Goal: Information Seeking & Learning: Learn about a topic

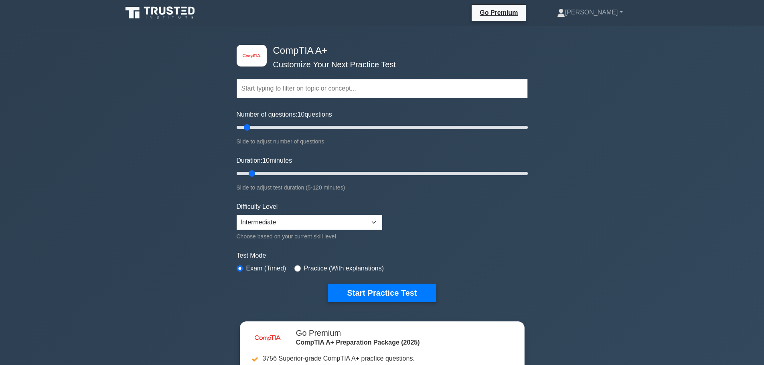
click at [309, 213] on div "Difficulty Level Beginner Intermediate Expert Choose based on your current skil…" at bounding box center [310, 221] width 146 height 39
click at [305, 223] on select "Beginner Intermediate Expert" at bounding box center [310, 222] width 146 height 15
select select "beginner"
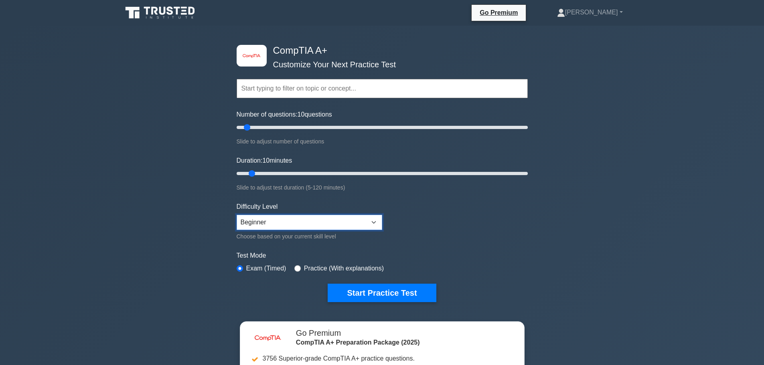
click at [237, 215] on select "Beginner Intermediate Expert" at bounding box center [310, 222] width 146 height 15
click at [291, 225] on select "Beginner Intermediate Expert" at bounding box center [310, 222] width 146 height 15
click at [237, 215] on select "Beginner Intermediate Expert" at bounding box center [310, 222] width 146 height 15
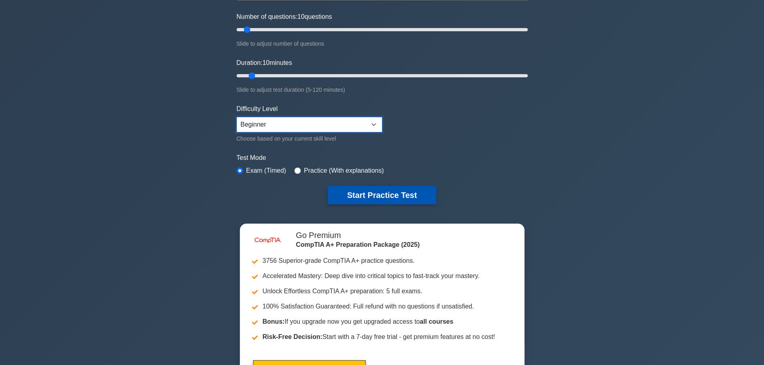
scroll to position [93, 0]
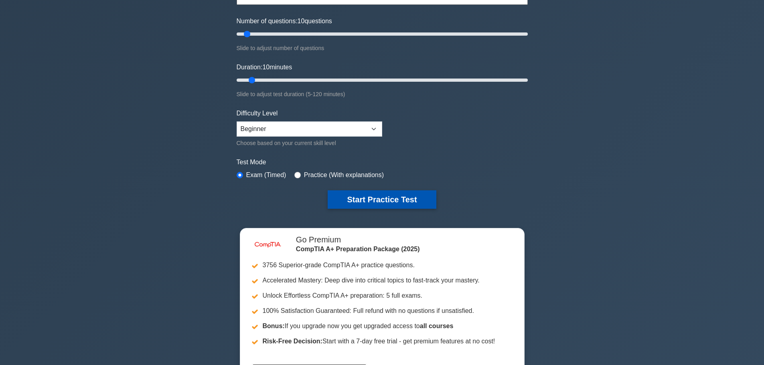
click at [357, 196] on button "Start Practice Test" at bounding box center [382, 200] width 108 height 18
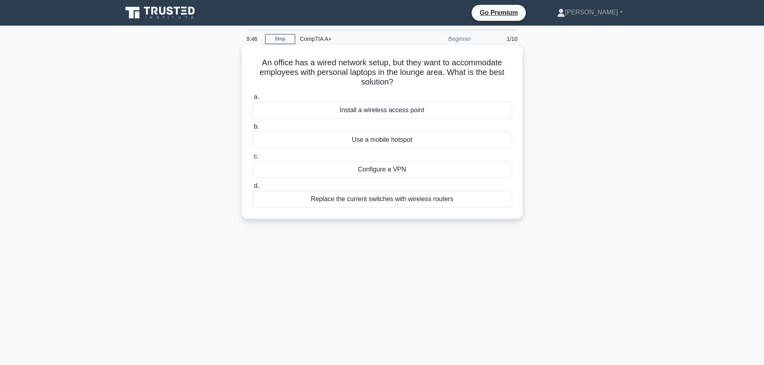
click at [374, 110] on div "Install a wireless access point" at bounding box center [382, 110] width 260 height 17
click at [252, 100] on input "a. Install a wireless access point" at bounding box center [252, 97] width 0 height 5
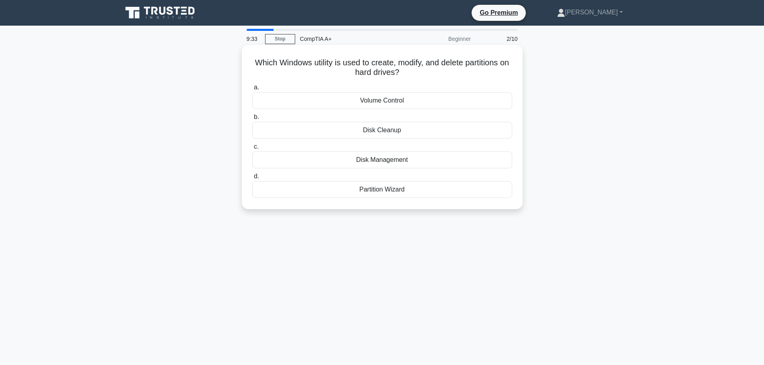
click at [366, 163] on div "Disk Management" at bounding box center [382, 160] width 260 height 17
click at [252, 150] on input "c. Disk Management" at bounding box center [252, 146] width 0 height 5
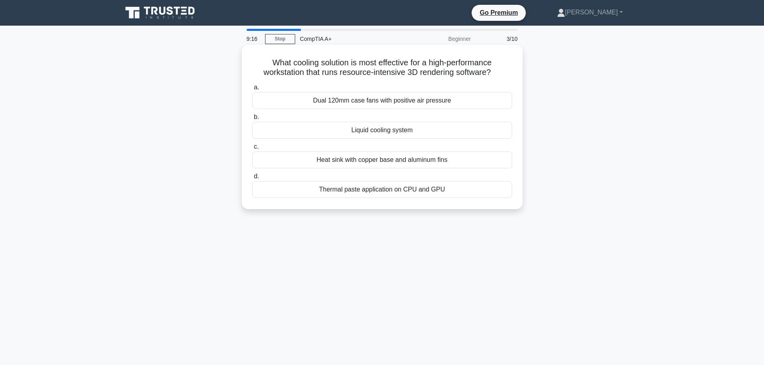
click at [373, 133] on div "Liquid cooling system" at bounding box center [382, 130] width 260 height 17
click at [252, 120] on input "b. Liquid cooling system" at bounding box center [252, 117] width 0 height 5
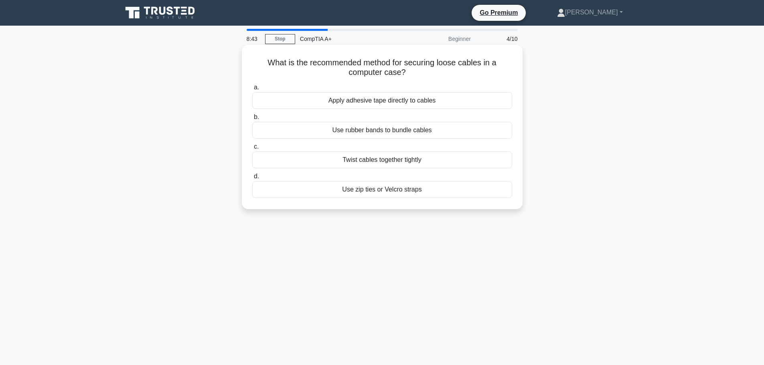
click at [371, 191] on div "Use zip ties or Velcro straps" at bounding box center [382, 189] width 260 height 17
click at [252, 179] on input "d. Use zip ties or Velcro straps" at bounding box center [252, 176] width 0 height 5
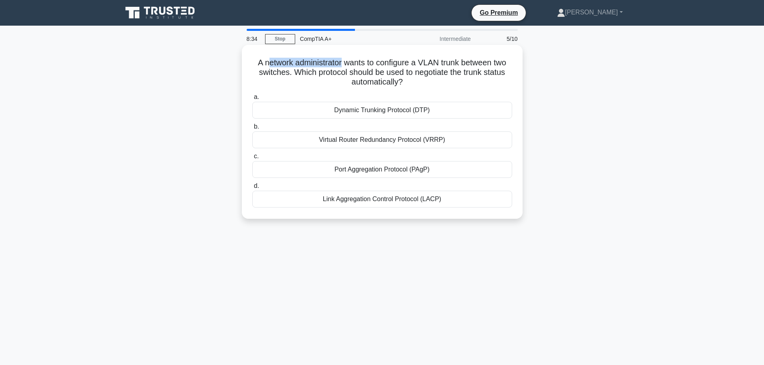
drag, startPoint x: 264, startPoint y: 61, endPoint x: 341, endPoint y: 67, distance: 77.2
click at [341, 67] on h5 "A network administrator wants to configure a VLAN trunk between two switches. W…" at bounding box center [383, 73] width 262 height 30
click at [346, 111] on div "Dynamic Trunking Protocol (DTP)" at bounding box center [382, 110] width 260 height 17
click at [252, 100] on input "a. Dynamic Trunking Protocol (DTP)" at bounding box center [252, 97] width 0 height 5
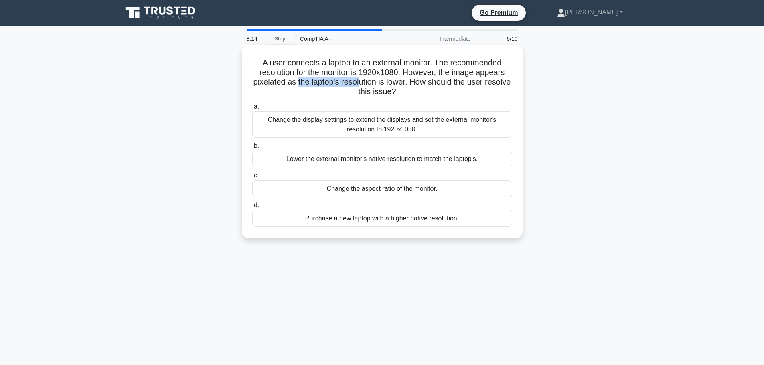
drag, startPoint x: 310, startPoint y: 85, endPoint x: 374, endPoint y: 87, distance: 64.2
click at [374, 87] on h5 "A user connects a laptop to an external monitor. The recommended resolution for…" at bounding box center [383, 77] width 262 height 39
click at [372, 88] on h5 "A user connects a laptop to an external monitor. The recommended resolution for…" at bounding box center [383, 77] width 262 height 39
click at [337, 128] on div "Change the display settings to extend the displays and set the external monitor…" at bounding box center [382, 125] width 260 height 26
click at [252, 110] on input "a. Change the display settings to extend the displays and set the external moni…" at bounding box center [252, 106] width 0 height 5
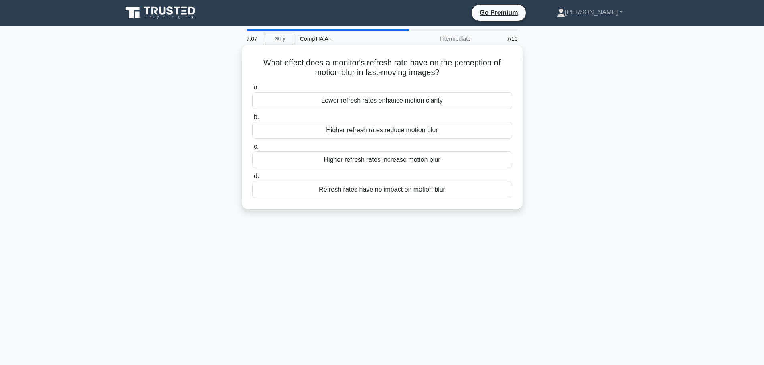
click at [356, 193] on div "Refresh rates have no impact on motion blur" at bounding box center [382, 189] width 260 height 17
click at [252, 179] on input "d. Refresh rates have no impact on motion blur" at bounding box center [252, 176] width 0 height 5
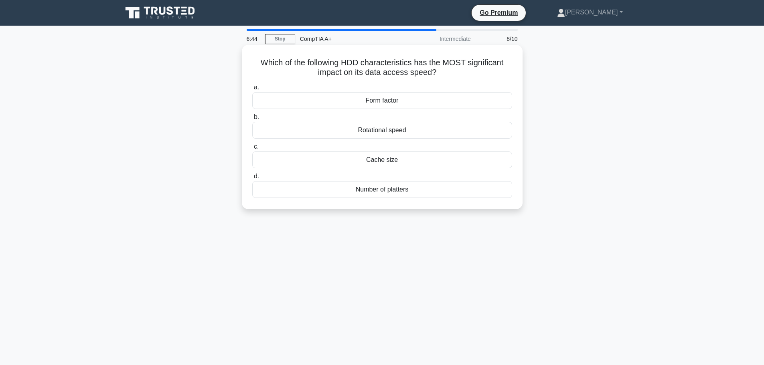
click at [333, 158] on div "Cache size" at bounding box center [382, 160] width 260 height 17
click at [252, 150] on input "c. Cache size" at bounding box center [252, 146] width 0 height 5
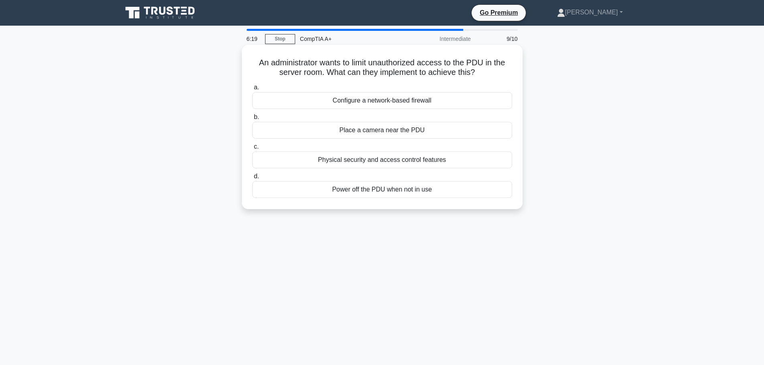
drag, startPoint x: 474, startPoint y: 72, endPoint x: 254, endPoint y: 57, distance: 221.2
click at [254, 57] on div "An administrator wants to limit unauthorized access to the PDU in the server ro…" at bounding box center [382, 127] width 274 height 158
copy h5 "An administrator wants to limit unauthorized access to the PDU in the server ro…"
click at [365, 165] on div "Physical security and access control features" at bounding box center [382, 160] width 260 height 17
click at [252, 150] on input "c. Physical security and access control features" at bounding box center [252, 146] width 0 height 5
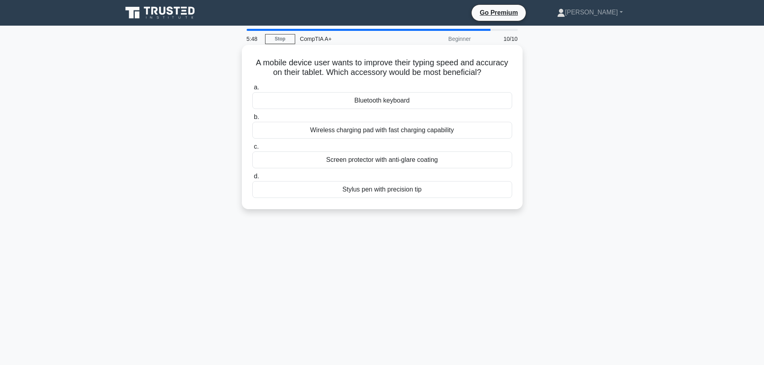
click at [336, 101] on div "Bluetooth keyboard" at bounding box center [382, 100] width 260 height 17
click at [252, 90] on input "a. Bluetooth keyboard" at bounding box center [252, 87] width 0 height 5
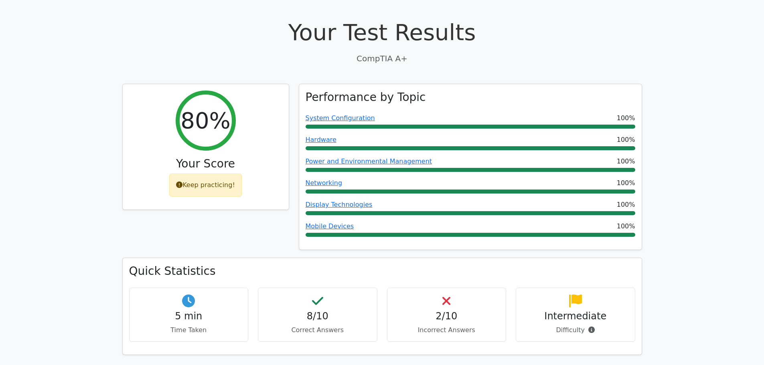
scroll to position [241, 0]
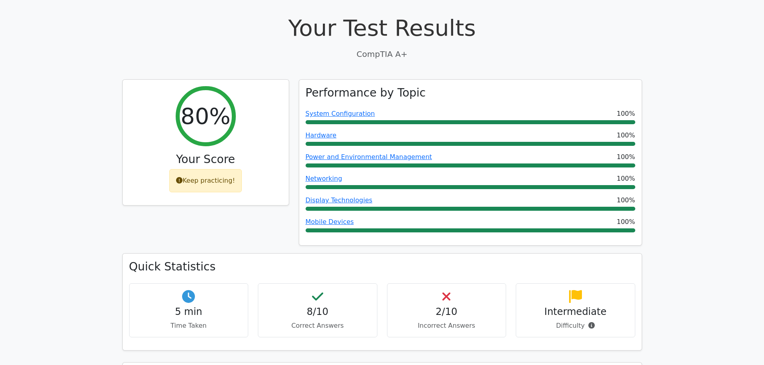
click at [452, 284] on div "2/10 Incorrect Answers" at bounding box center [447, 311] width 120 height 54
click at [444, 290] on icon at bounding box center [446, 296] width 8 height 13
click at [437, 321] on p "Incorrect Answers" at bounding box center [447, 326] width 106 height 10
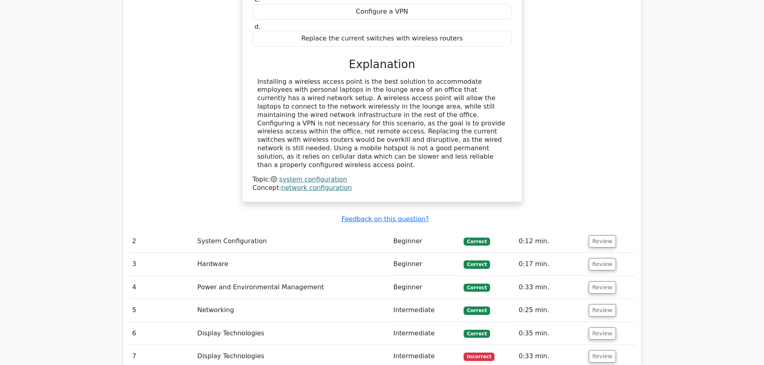
scroll to position [789, 0]
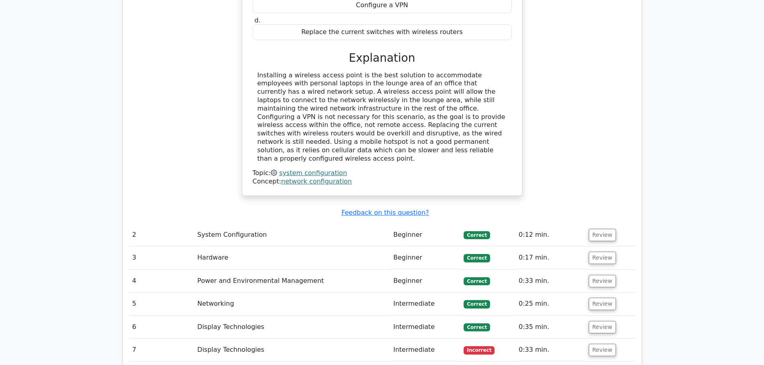
click at [382, 224] on td "System Configuration" at bounding box center [292, 235] width 196 height 23
click at [365, 224] on td "System Configuration" at bounding box center [292, 235] width 196 height 23
click at [599, 229] on button "Review" at bounding box center [602, 235] width 27 height 12
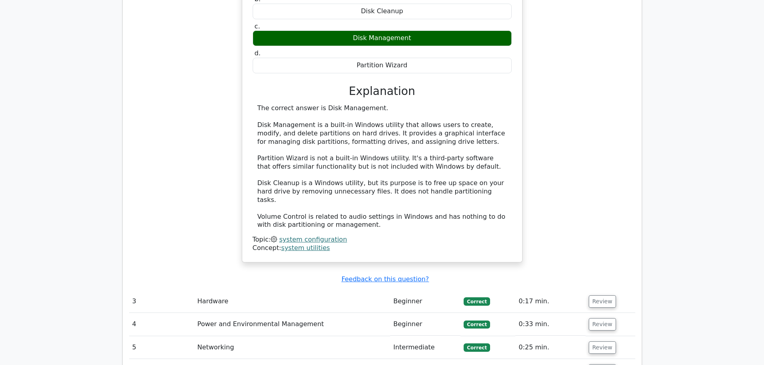
scroll to position [1177, 0]
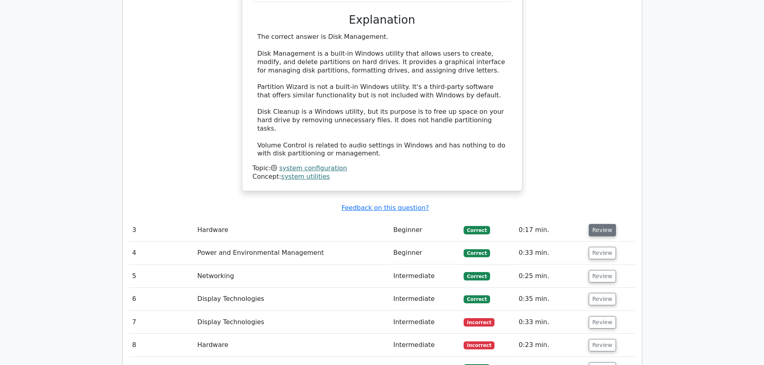
click at [602, 224] on button "Review" at bounding box center [602, 230] width 27 height 12
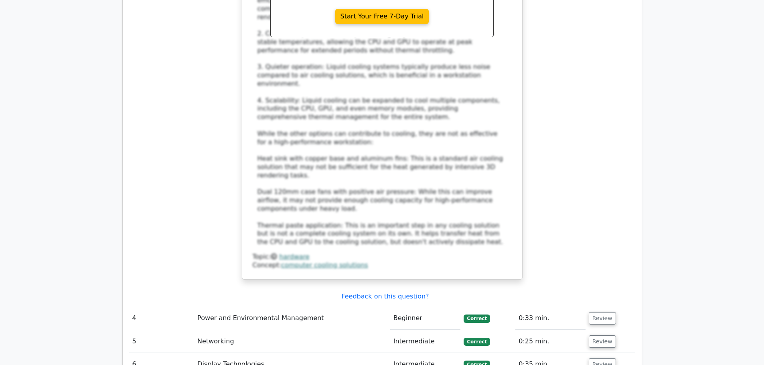
scroll to position [1645, 0]
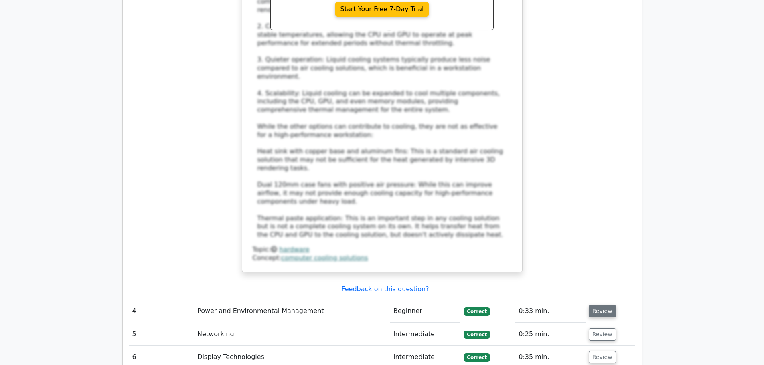
click at [597, 305] on button "Review" at bounding box center [602, 311] width 27 height 12
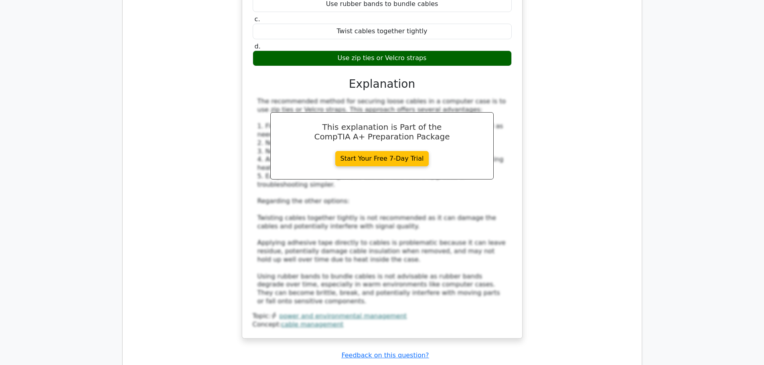
scroll to position [2113, 0]
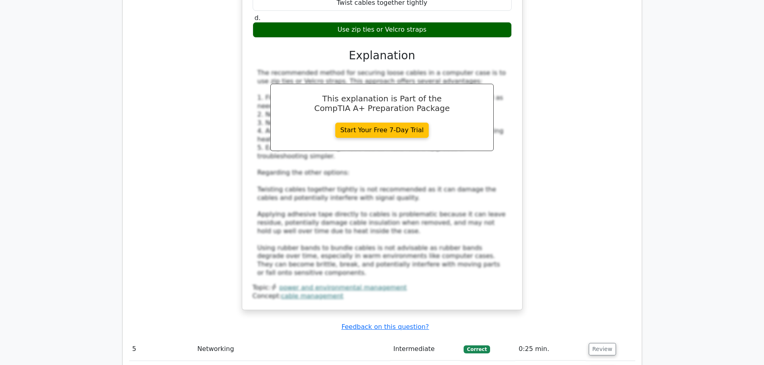
drag, startPoint x: 605, startPoint y: 245, endPoint x: 539, endPoint y: 256, distance: 66.7
click at [605, 343] on button "Review" at bounding box center [602, 349] width 27 height 12
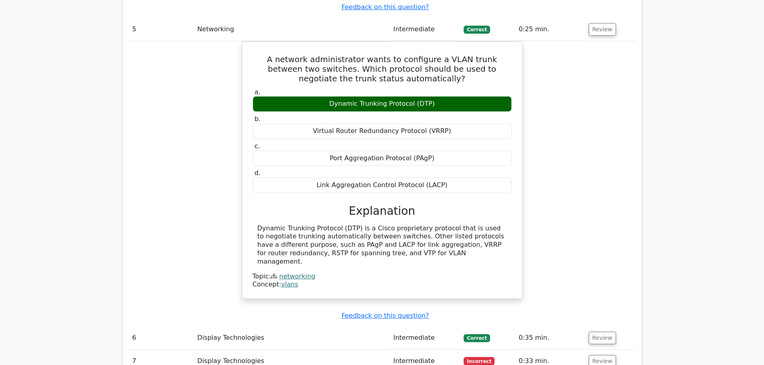
scroll to position [2447, 0]
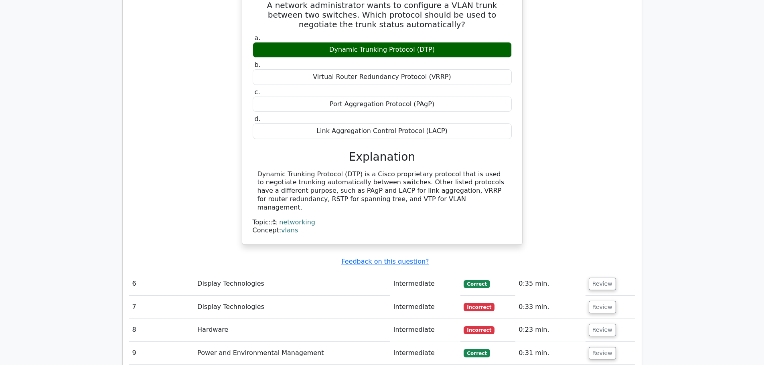
drag, startPoint x: 596, startPoint y: 171, endPoint x: 579, endPoint y: 187, distance: 22.4
click at [596, 278] on button "Review" at bounding box center [602, 284] width 27 height 12
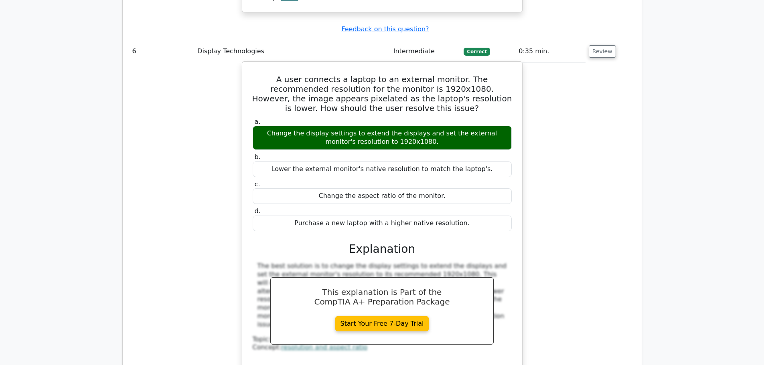
scroll to position [2755, 0]
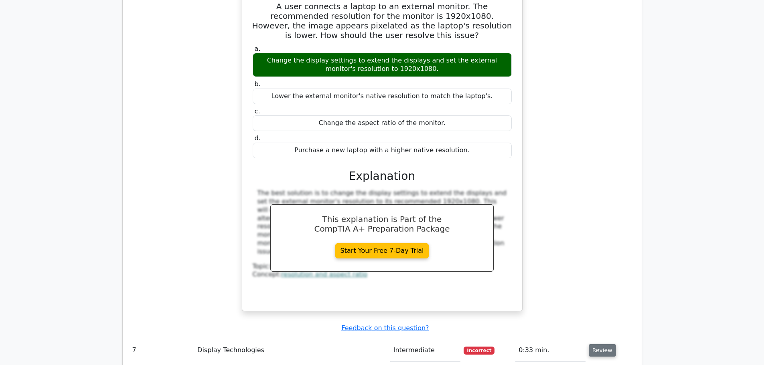
click at [602, 345] on button "Review" at bounding box center [602, 351] width 27 height 12
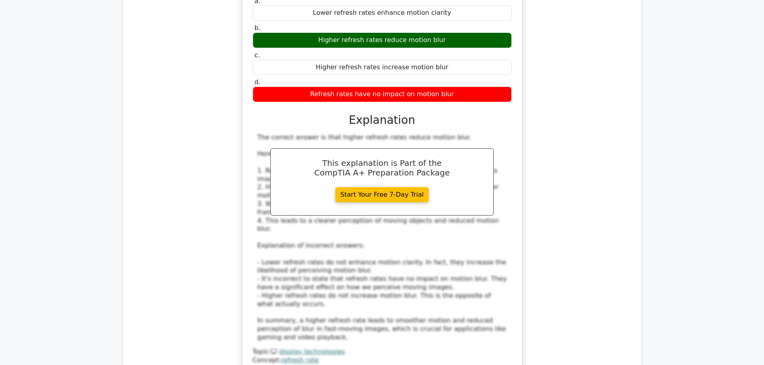
scroll to position [3222, 0]
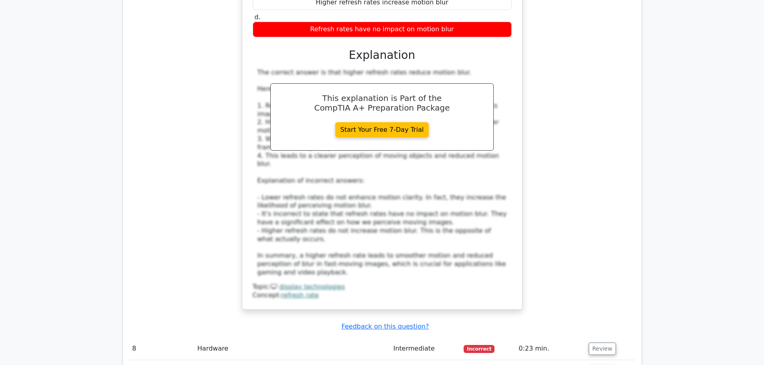
click at [586, 338] on td "Review" at bounding box center [611, 349] width 50 height 23
click at [593, 343] on button "Review" at bounding box center [602, 349] width 27 height 12
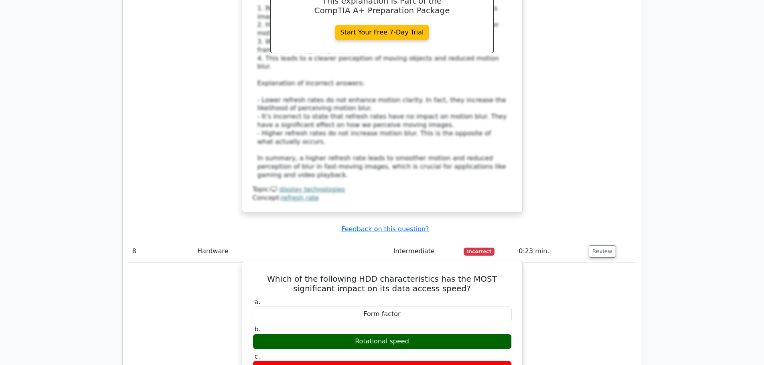
scroll to position [3330, 0]
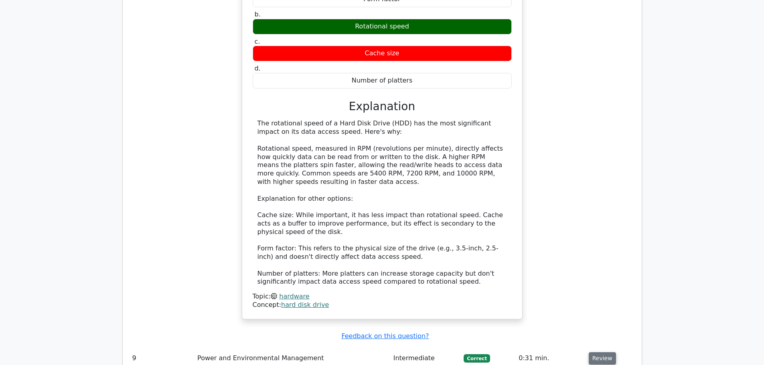
click at [604, 353] on button "Review" at bounding box center [602, 359] width 27 height 12
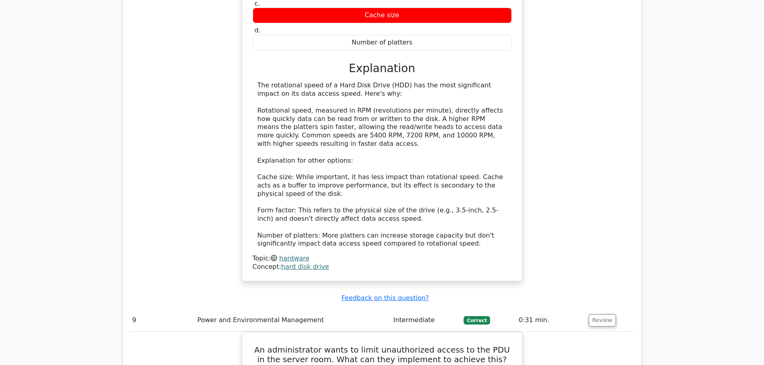
scroll to position [3731, 0]
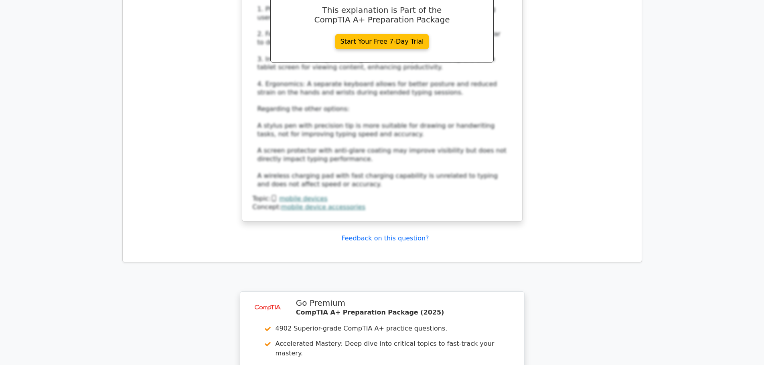
scroll to position [4560, 0]
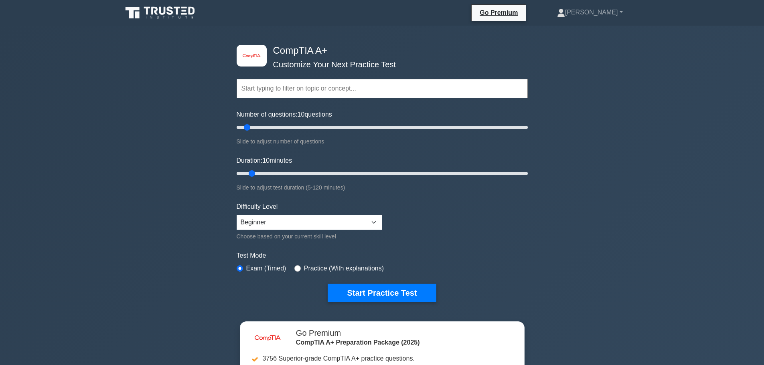
click at [289, 85] on input "text" at bounding box center [382, 88] width 291 height 19
click at [288, 91] on input "text" at bounding box center [382, 88] width 291 height 19
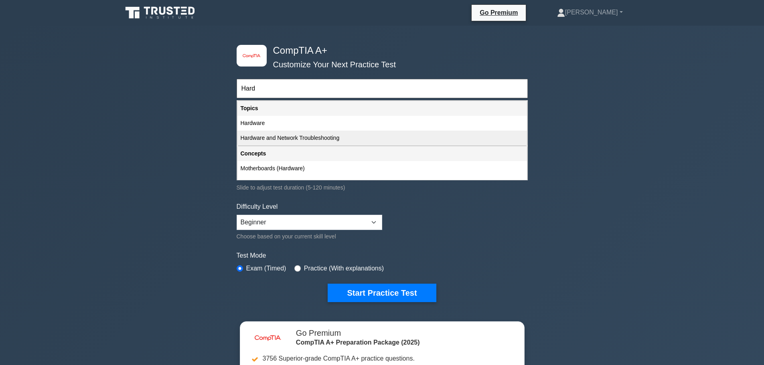
click at [282, 135] on div "Hardware and Network Troubleshooting" at bounding box center [382, 138] width 290 height 15
type input "Hardware and Network Troubleshooting"
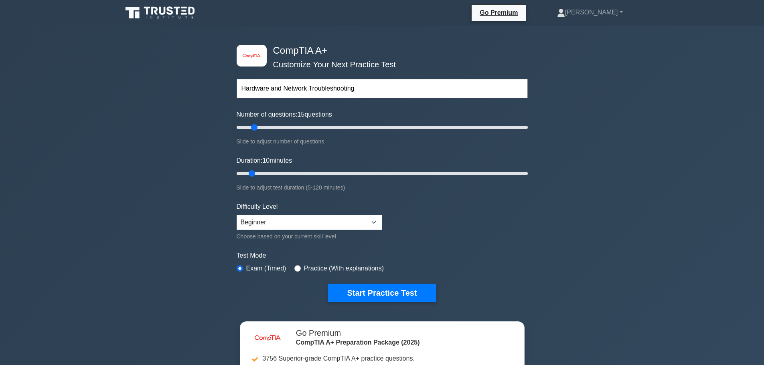
type input "10"
click at [248, 130] on input "Number of questions: 10 questions" at bounding box center [382, 128] width 291 height 10
drag, startPoint x: 249, startPoint y: 169, endPoint x: 556, endPoint y: 195, distance: 308.0
type input "120"
click at [528, 179] on input "Duration: 120 minutes" at bounding box center [382, 174] width 291 height 10
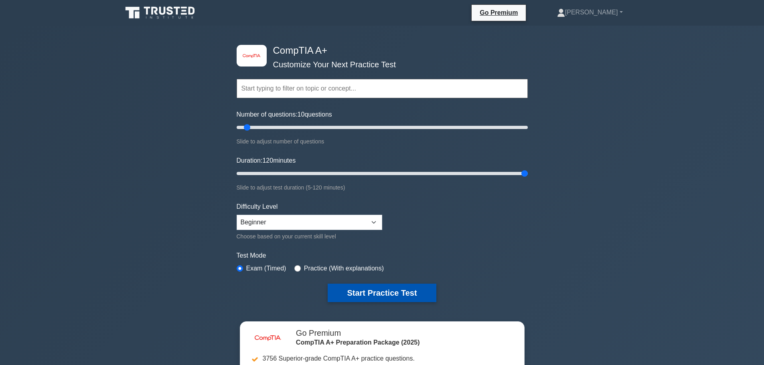
click at [376, 293] on button "Start Practice Test" at bounding box center [382, 293] width 108 height 18
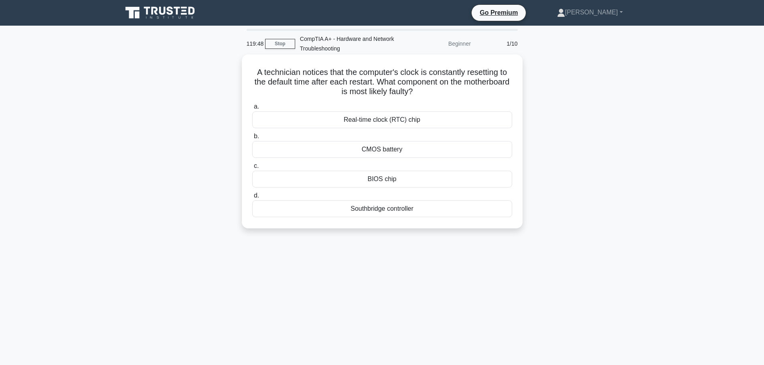
click at [372, 149] on div "CMOS battery" at bounding box center [382, 149] width 260 height 17
click at [252, 139] on input "b. CMOS battery" at bounding box center [252, 136] width 0 height 5
drag, startPoint x: 256, startPoint y: 70, endPoint x: 314, endPoint y: 70, distance: 58.2
click at [314, 70] on h5 "A user reports their computer is not turning on. You suspect that the problem i…" at bounding box center [383, 82] width 262 height 30
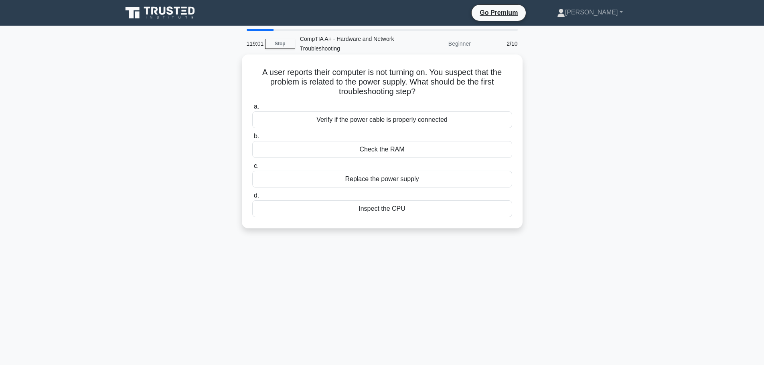
click at [335, 123] on div "Verify if the power cable is properly connected" at bounding box center [382, 120] width 260 height 17
click at [252, 110] on input "a. Verify if the power cable is properly connected" at bounding box center [252, 106] width 0 height 5
click at [303, 121] on div "Check if the user has the correct access rights" at bounding box center [382, 120] width 260 height 17
click at [252, 110] on input "a. Check if the user has the correct access rights" at bounding box center [252, 106] width 0 height 5
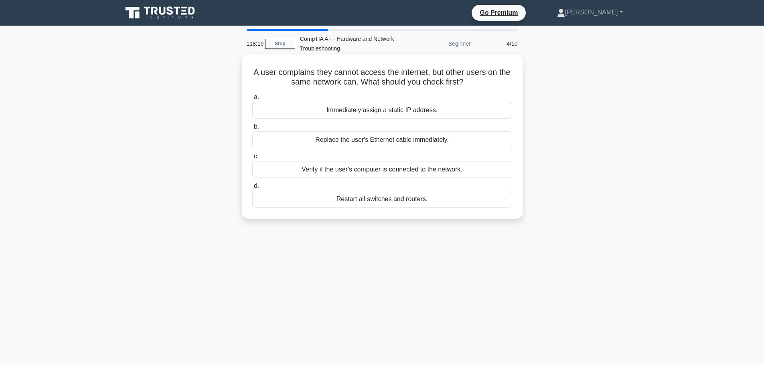
click at [318, 169] on div "Verify if the user's computer is connected to the network." at bounding box center [382, 169] width 260 height 17
click at [252, 159] on input "c. Verify if the user's computer is connected to the network." at bounding box center [252, 156] width 0 height 5
click at [349, 169] on div "Adjust the microphone settings in the operating system" at bounding box center [382, 169] width 260 height 17
click at [252, 159] on input "c. Adjust the microphone settings in the operating system" at bounding box center [252, 156] width 0 height 5
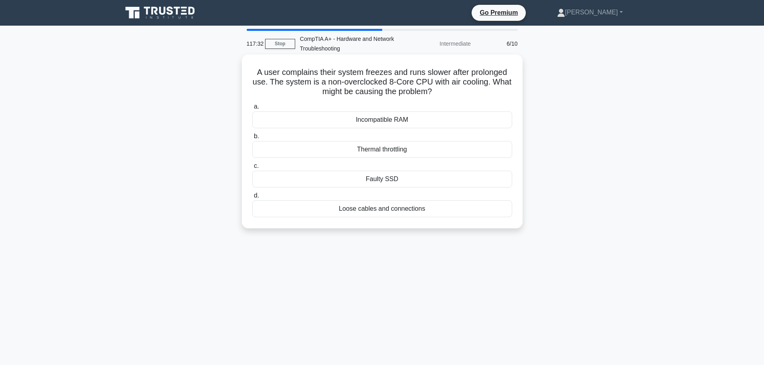
click at [362, 148] on div "Thermal throttling" at bounding box center [382, 149] width 260 height 17
click at [252, 139] on input "b. Thermal throttling" at bounding box center [252, 136] width 0 height 5
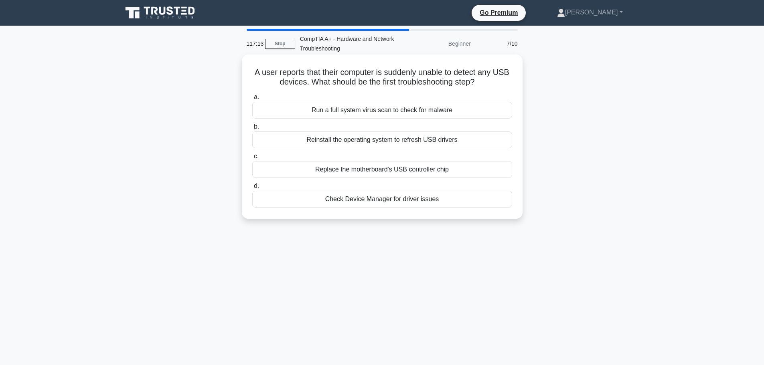
click at [317, 202] on div "Check Device Manager for driver issues" at bounding box center [382, 199] width 260 height 17
click at [252, 189] on input "d. Check Device Manager for driver issues" at bounding box center [252, 186] width 0 height 5
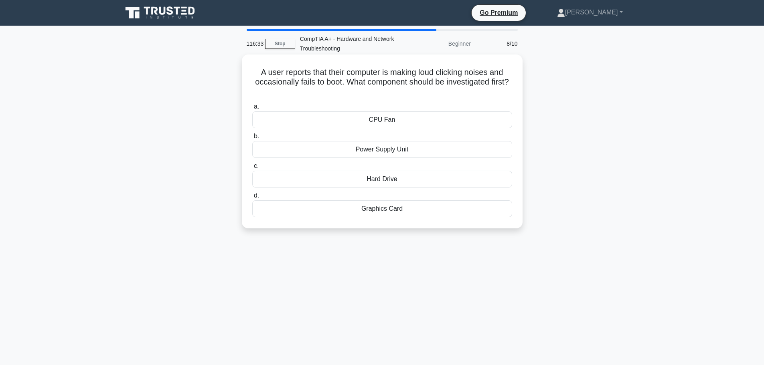
click at [402, 120] on div "CPU Fan" at bounding box center [382, 120] width 260 height 17
click at [252, 110] on input "a. CPU Fan" at bounding box center [252, 106] width 0 height 5
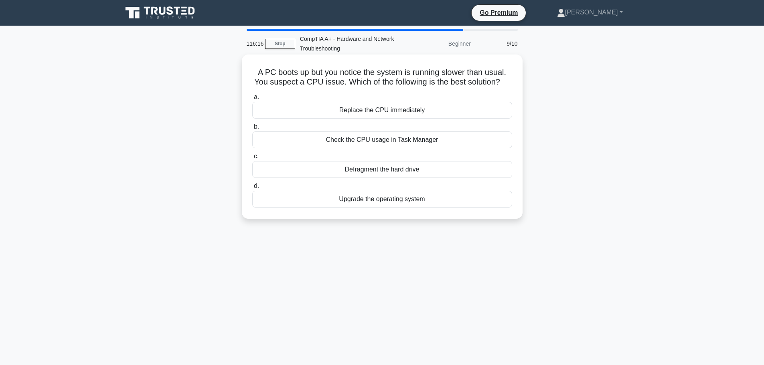
click at [409, 142] on div "Check the CPU usage in Task Manager" at bounding box center [382, 140] width 260 height 17
click at [252, 130] on input "b. Check the CPU usage in Task Manager" at bounding box center [252, 126] width 0 height 5
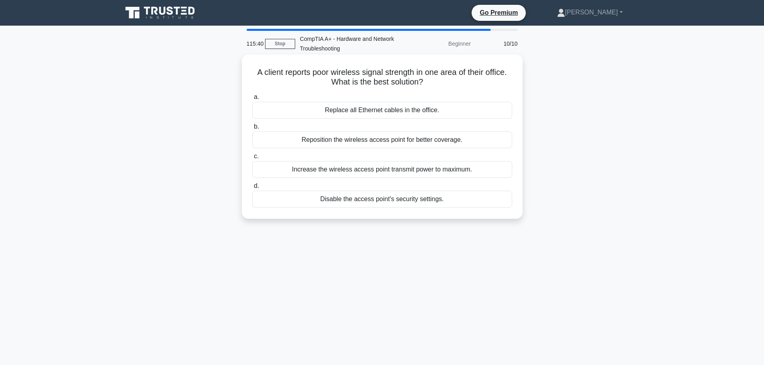
click at [310, 140] on div "Reposition the wireless access point for better coverage." at bounding box center [382, 140] width 260 height 17
click at [252, 130] on input "b. Reposition the wireless access point for better coverage." at bounding box center [252, 126] width 0 height 5
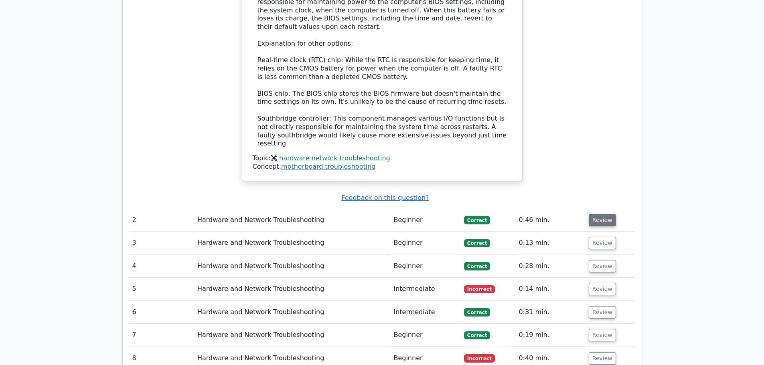
click at [605, 214] on button "Review" at bounding box center [602, 220] width 27 height 12
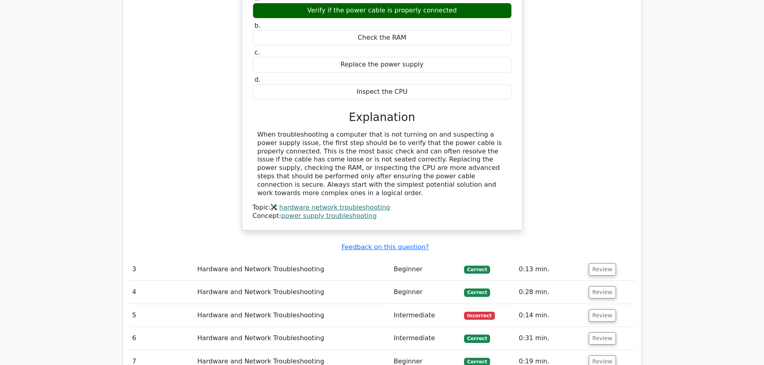
scroll to position [1150, 0]
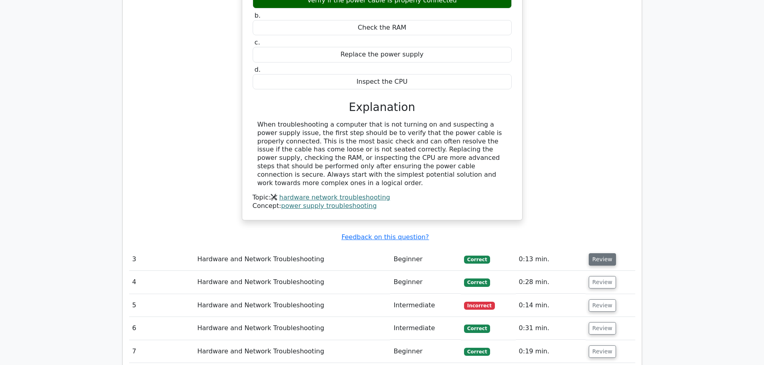
click at [592, 254] on button "Review" at bounding box center [602, 260] width 27 height 12
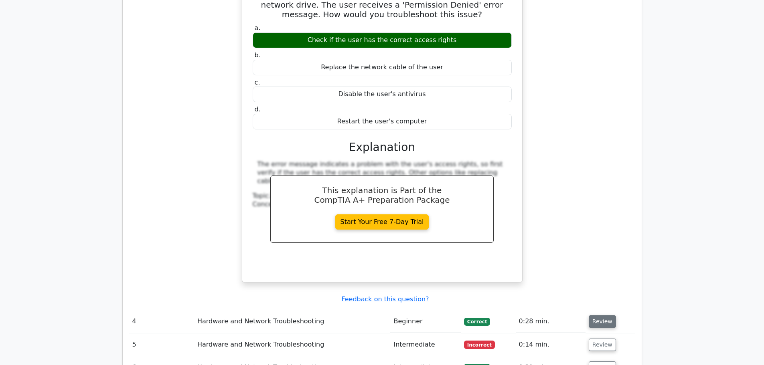
click at [597, 316] on button "Review" at bounding box center [602, 322] width 27 height 12
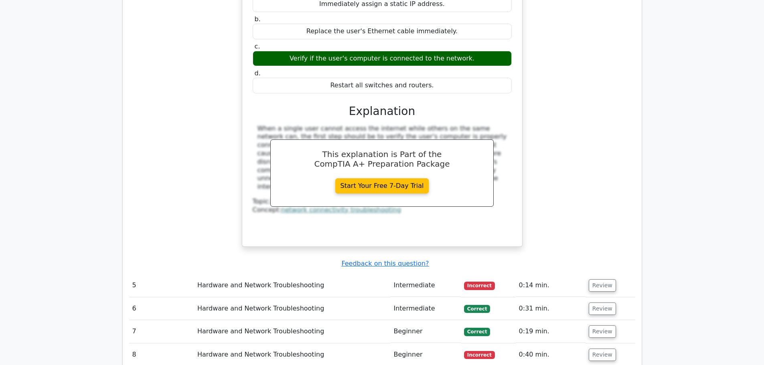
scroll to position [1832, 0]
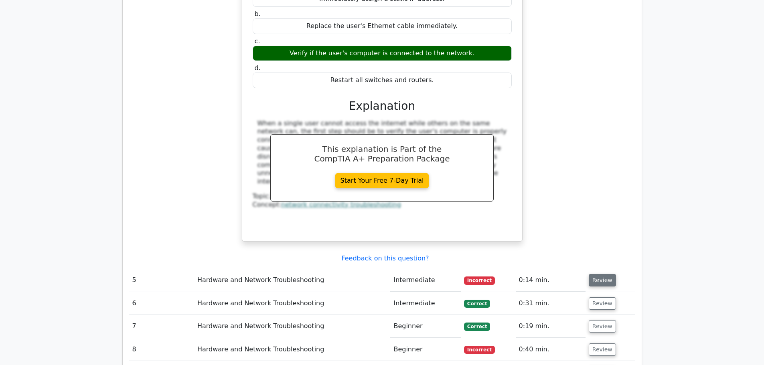
click at [600, 274] on button "Review" at bounding box center [602, 280] width 27 height 12
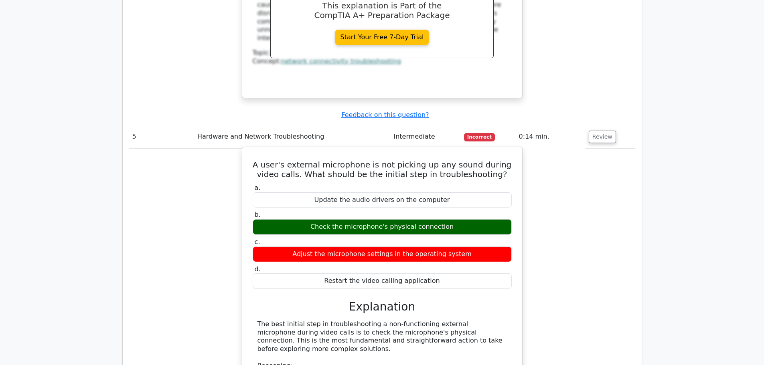
scroll to position [1979, 0]
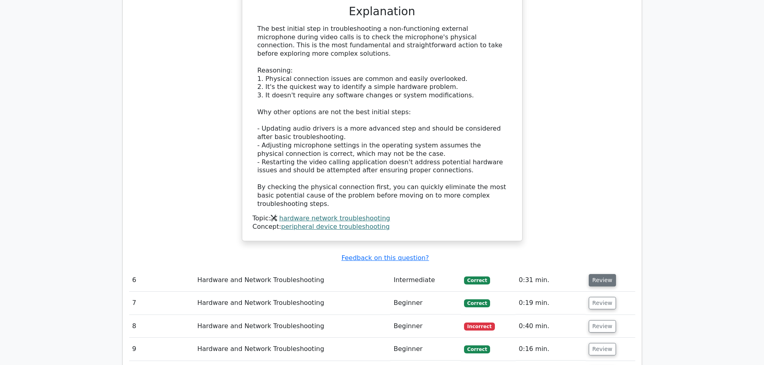
click at [597, 274] on button "Review" at bounding box center [602, 280] width 27 height 12
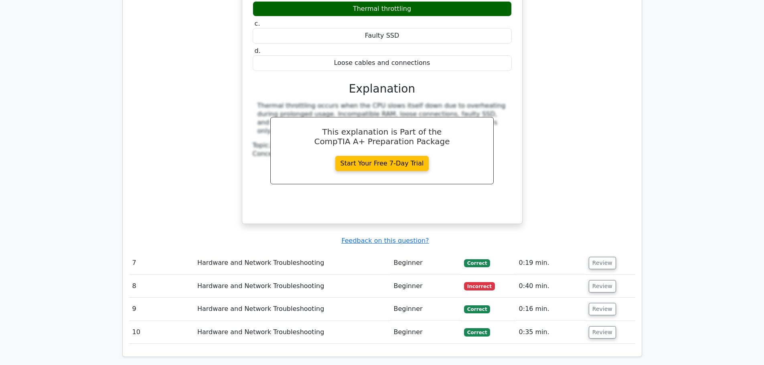
scroll to position [2648, 0]
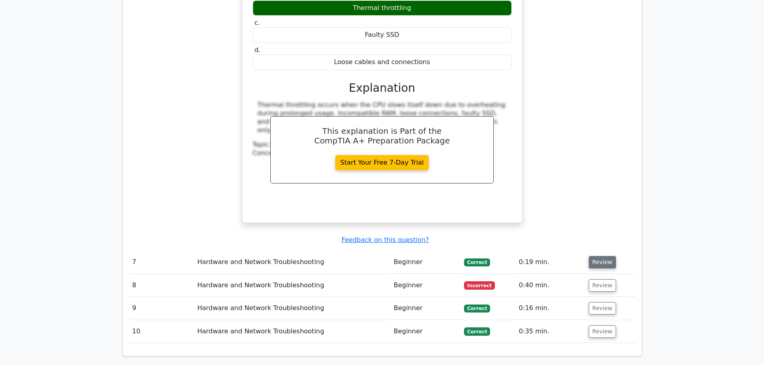
click at [597, 256] on button "Review" at bounding box center [602, 262] width 27 height 12
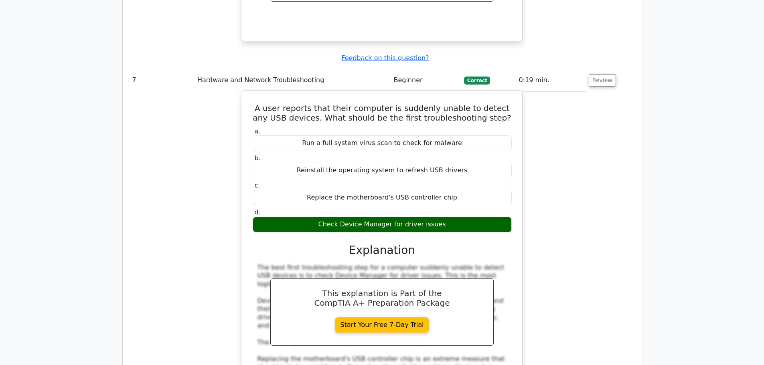
scroll to position [2848, 0]
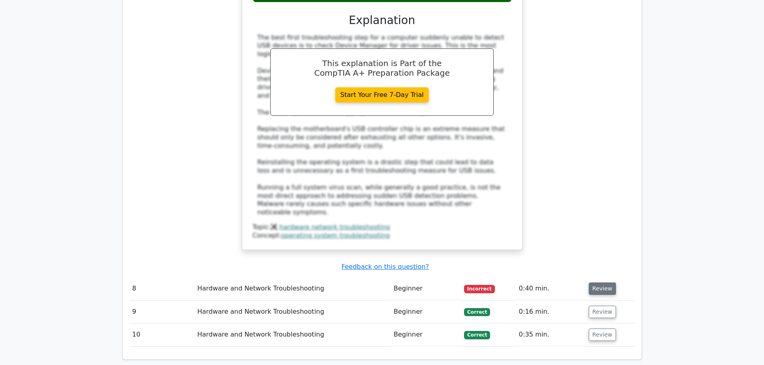
click at [589, 283] on button "Review" at bounding box center [602, 289] width 27 height 12
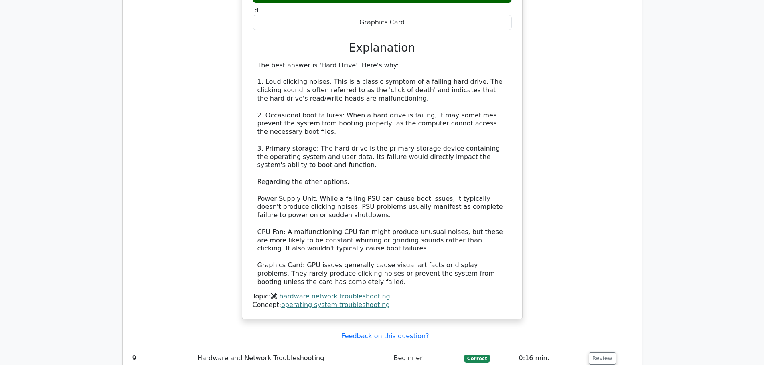
scroll to position [3503, 0]
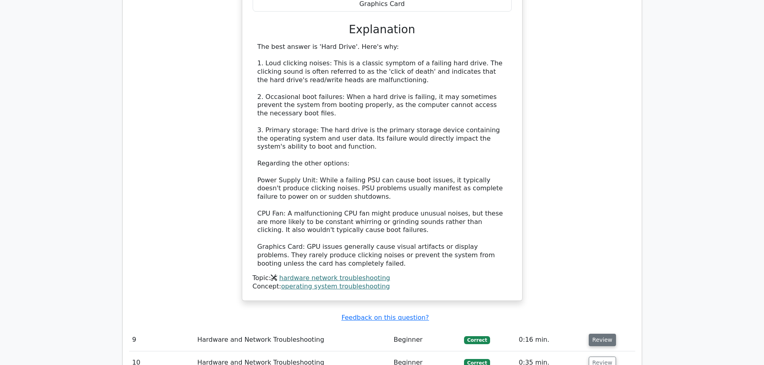
click at [599, 334] on button "Review" at bounding box center [602, 340] width 27 height 12
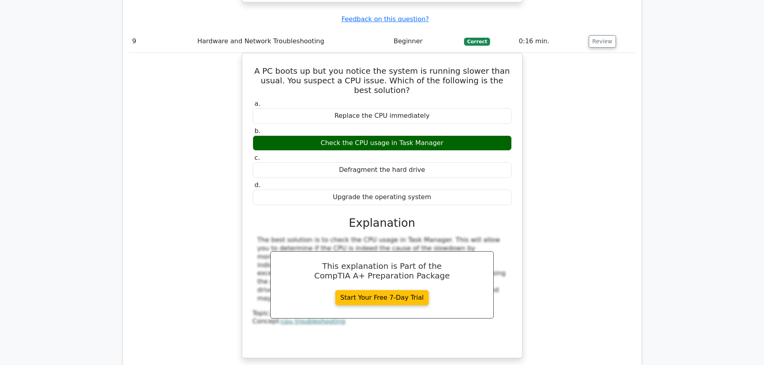
scroll to position [3851, 0]
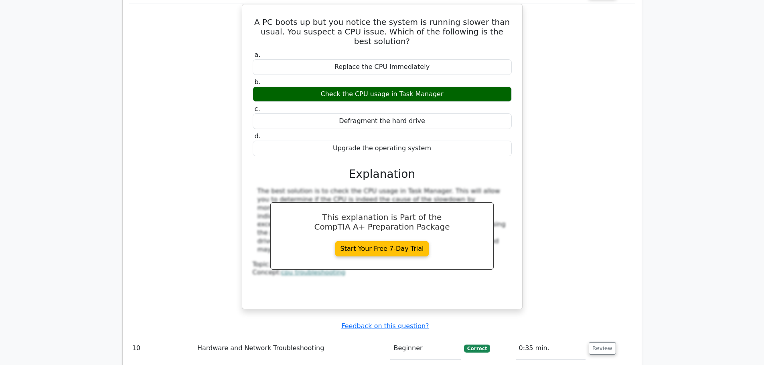
click at [600, 337] on td "Review" at bounding box center [611, 348] width 50 height 23
click at [593, 343] on button "Review" at bounding box center [602, 349] width 27 height 12
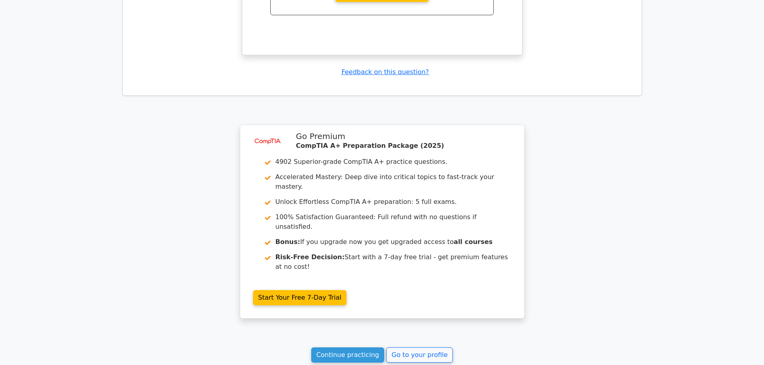
scroll to position [4455, 0]
click at [363, 347] on link "Continue practicing" at bounding box center [347, 354] width 73 height 15
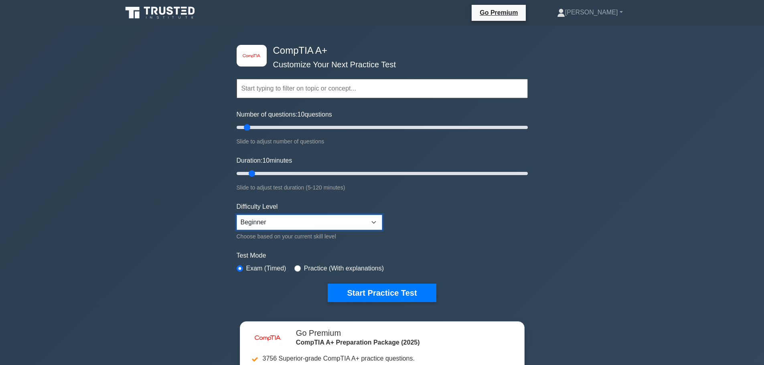
click at [282, 226] on select "Beginner Intermediate Expert" at bounding box center [310, 222] width 146 height 15
select select "intermediate"
click at [237, 215] on select "Beginner Intermediate Expert" at bounding box center [310, 222] width 146 height 15
click at [323, 92] on input "text" at bounding box center [382, 88] width 291 height 19
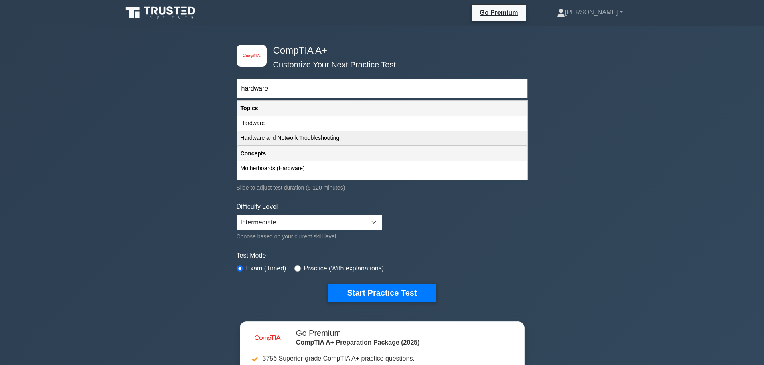
click at [300, 132] on div "Hardware and Network Troubleshooting" at bounding box center [382, 138] width 290 height 15
type input "Hardware and Network Troubleshooting"
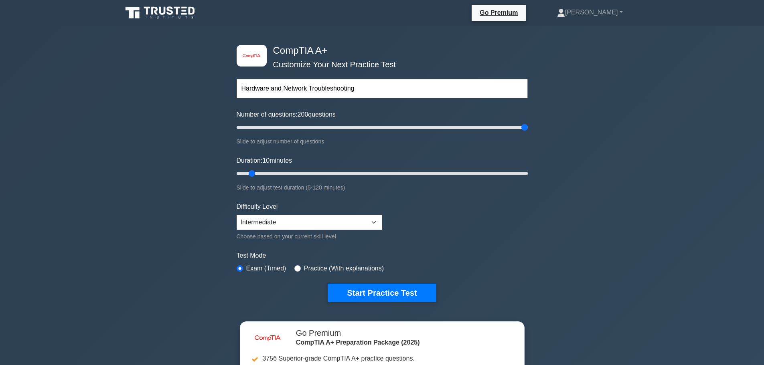
drag, startPoint x: 246, startPoint y: 126, endPoint x: 603, endPoint y: 143, distance: 357.8
type input "200"
click at [528, 132] on input "Number of questions: 200 questions" at bounding box center [382, 128] width 291 height 10
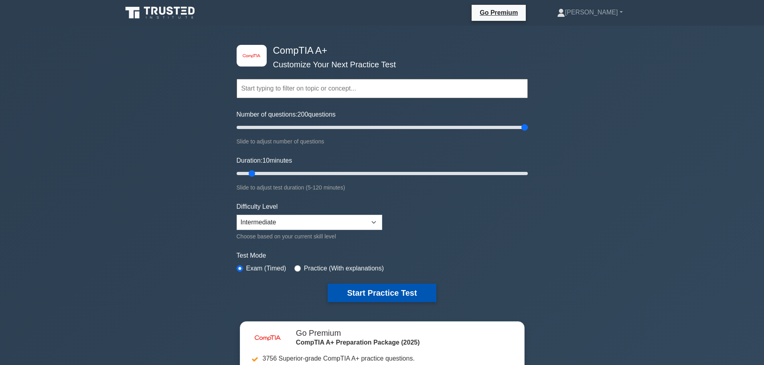
click at [367, 296] on button "Start Practice Test" at bounding box center [382, 293] width 108 height 18
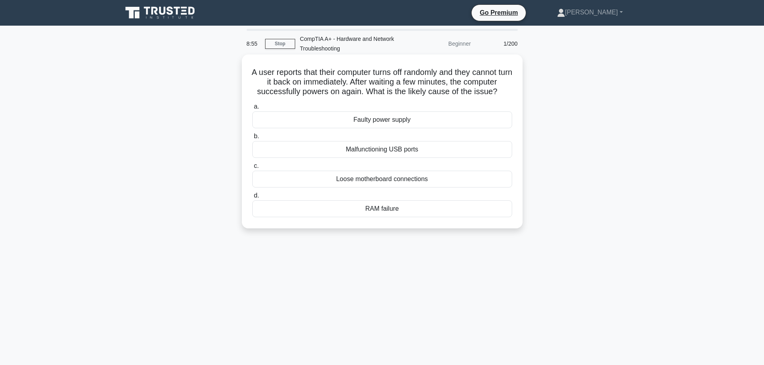
click at [371, 125] on div "Faulty power supply" at bounding box center [382, 120] width 260 height 17
click at [252, 110] on input "a. Faulty power supply" at bounding box center [252, 106] width 0 height 5
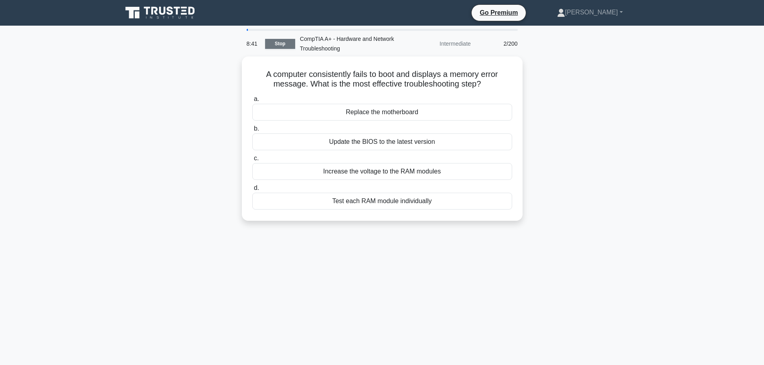
click at [270, 40] on link "Stop" at bounding box center [280, 44] width 30 height 10
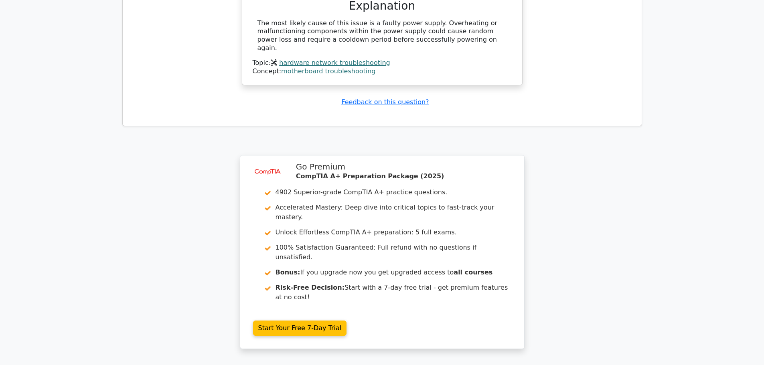
scroll to position [885, 0]
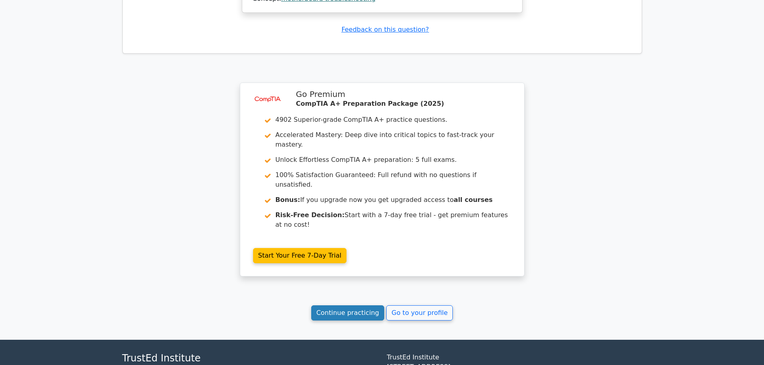
click at [343, 306] on link "Continue practicing" at bounding box center [347, 313] width 73 height 15
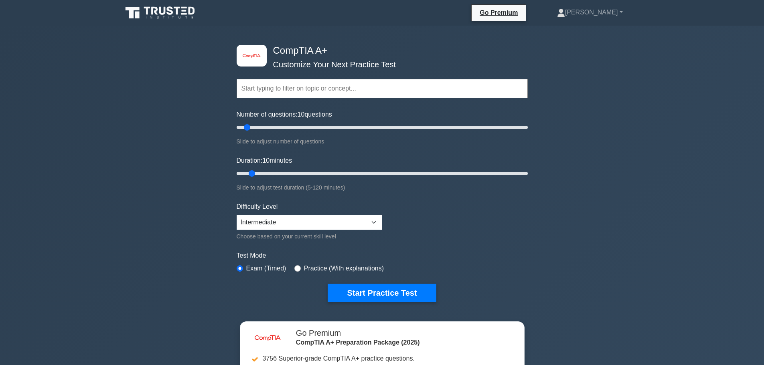
click at [252, 120] on div "Number of questions: 10 questions Slide to adjust number of questions" at bounding box center [382, 128] width 291 height 37
drag, startPoint x: 251, startPoint y: 172, endPoint x: 566, endPoint y: 151, distance: 316.4
type input "120"
click at [528, 169] on input "Duration: 120 minutes" at bounding box center [382, 174] width 291 height 10
click at [279, 90] on input "text" at bounding box center [382, 88] width 291 height 19
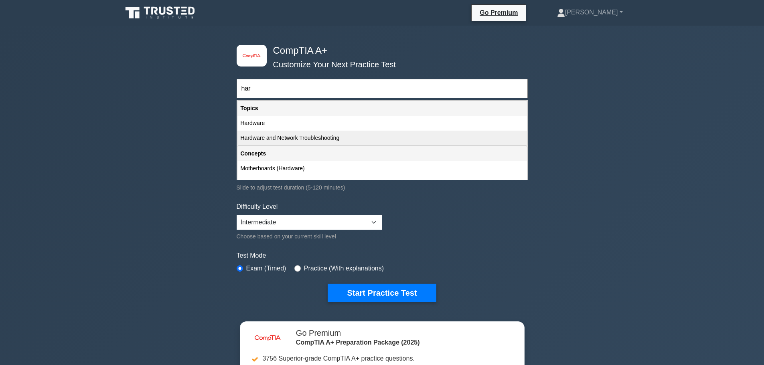
click at [296, 133] on div "Hardware and Network Troubleshooting" at bounding box center [382, 138] width 290 height 15
type input "Hardware and Network Troubleshooting"
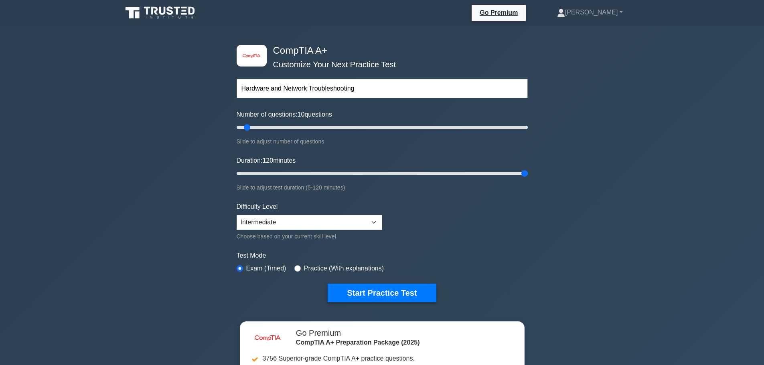
click at [312, 213] on div "Difficulty Level Beginner Intermediate Expert Choose based on your current skil…" at bounding box center [310, 221] width 146 height 39
click at [311, 217] on select "Beginner Intermediate Expert" at bounding box center [310, 222] width 146 height 15
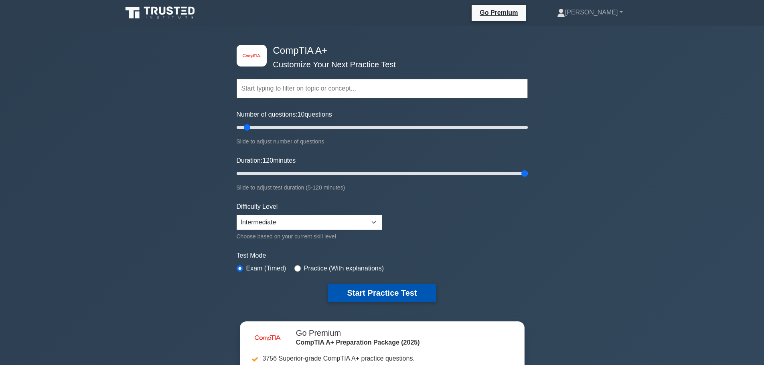
click at [375, 295] on button "Start Practice Test" at bounding box center [382, 293] width 108 height 18
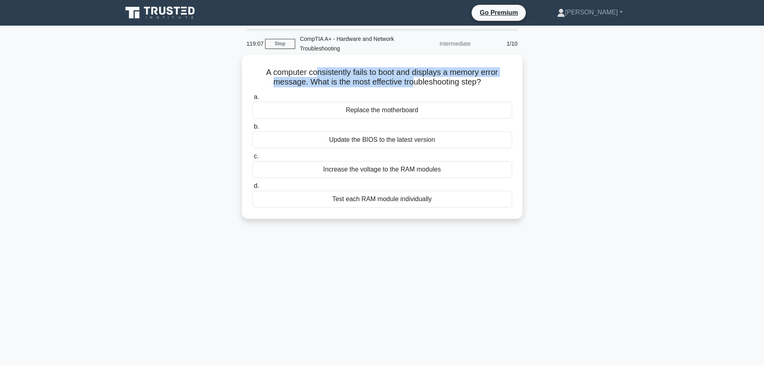
drag, startPoint x: 314, startPoint y: 72, endPoint x: 413, endPoint y: 81, distance: 99.9
click at [413, 81] on h5 "A computer consistently fails to boot and displays a memory error message. What…" at bounding box center [383, 77] width 262 height 20
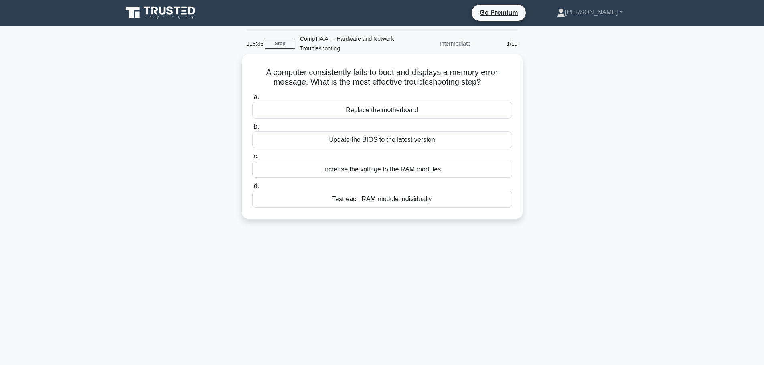
click at [372, 139] on div "Update the BIOS to the latest version" at bounding box center [382, 140] width 260 height 17
click at [252, 130] on input "b. Update the BIOS to the latest version" at bounding box center [252, 126] width 0 height 5
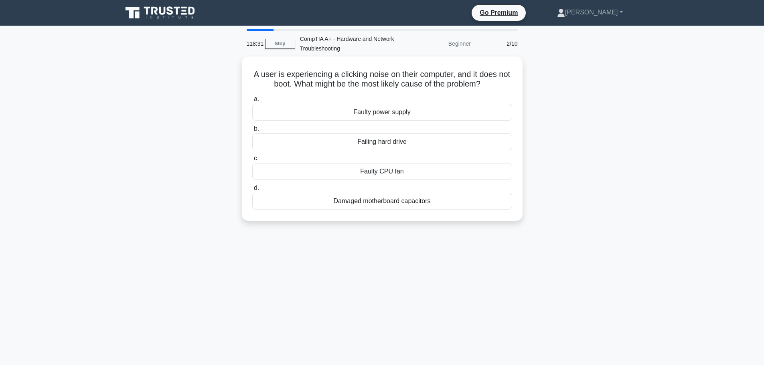
click at [174, 178] on div "A user is experiencing a clicking noise on their computer, and it does not boot…" at bounding box center [383, 144] width 530 height 174
click at [355, 141] on div "Failing hard drive" at bounding box center [382, 140] width 260 height 17
click at [252, 130] on input "b. Failing hard drive" at bounding box center [252, 126] width 0 height 5
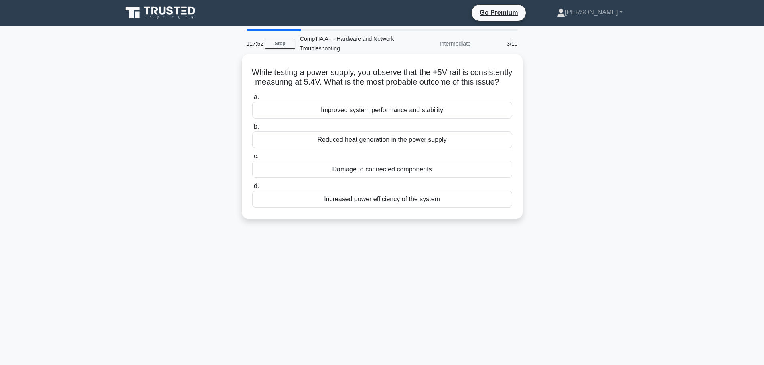
click at [309, 207] on div "Increased power efficiency of the system" at bounding box center [382, 199] width 260 height 17
click at [252, 189] on input "d. Increased power efficiency of the system" at bounding box center [252, 186] width 0 height 5
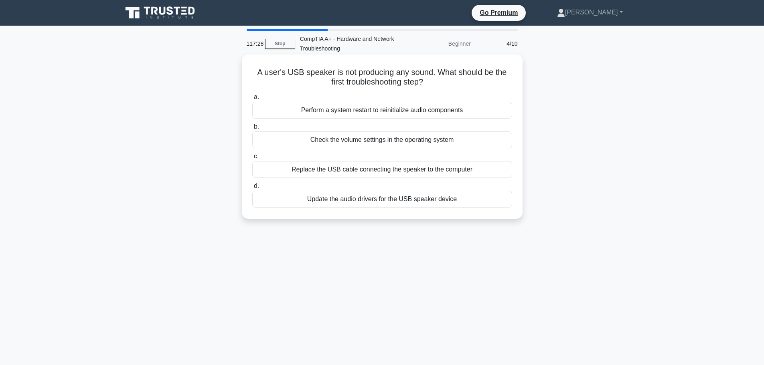
click at [337, 142] on div "Check the volume settings in the operating system" at bounding box center [382, 140] width 260 height 17
click at [252, 130] on input "b. Check the volume settings in the operating system" at bounding box center [252, 126] width 0 height 5
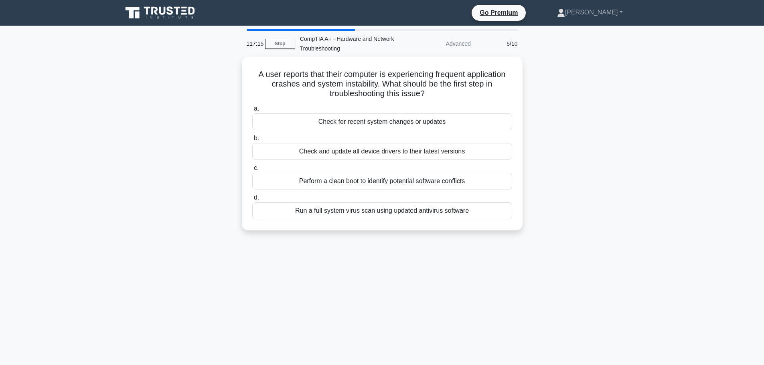
click at [129, 203] on div "A user reports that their computer is experiencing frequent application crashes…" at bounding box center [383, 149] width 530 height 184
click at [615, 126] on div "A user reports that their computer is experiencing frequent application crashes…" at bounding box center [383, 149] width 530 height 184
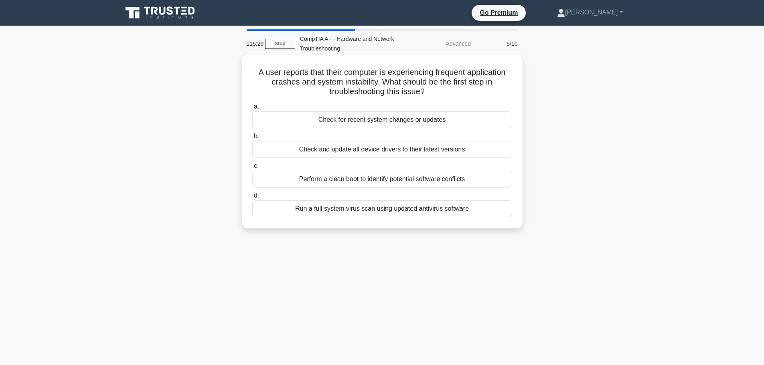
click at [331, 150] on div "Check and update all device drivers to their latest versions" at bounding box center [382, 149] width 260 height 17
click at [252, 139] on input "b. Check and update all device drivers to their latest versions" at bounding box center [252, 136] width 0 height 5
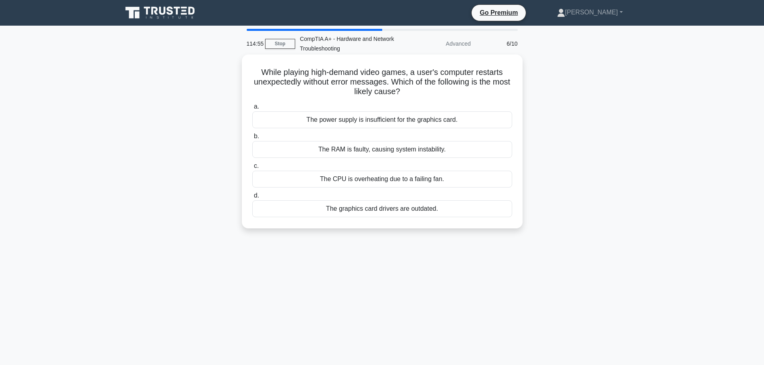
click at [361, 178] on div "The CPU is overheating due to a failing fan." at bounding box center [382, 179] width 260 height 17
click at [252, 169] on input "c. The CPU is overheating due to a failing fan." at bounding box center [252, 166] width 0 height 5
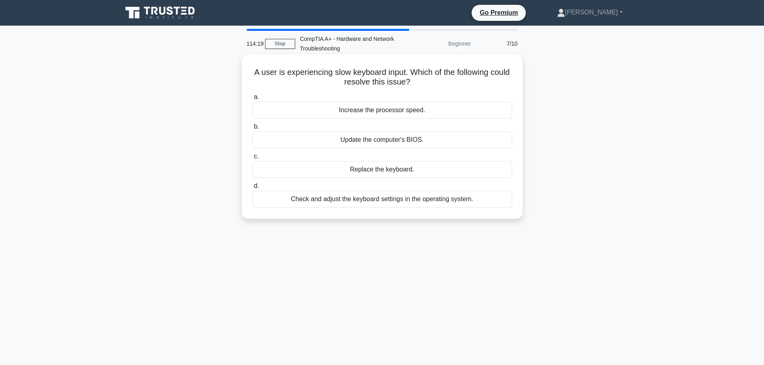
click at [351, 138] on div "Update the computer's BIOS." at bounding box center [382, 140] width 260 height 17
click at [252, 130] on input "b. Update the computer's BIOS." at bounding box center [252, 126] width 0 height 5
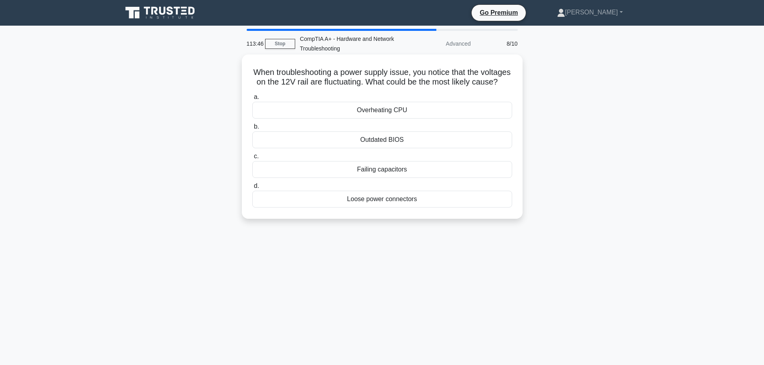
click at [331, 208] on div "Loose power connectors" at bounding box center [382, 199] width 260 height 17
click at [252, 189] on input "d. Loose power connectors" at bounding box center [252, 186] width 0 height 5
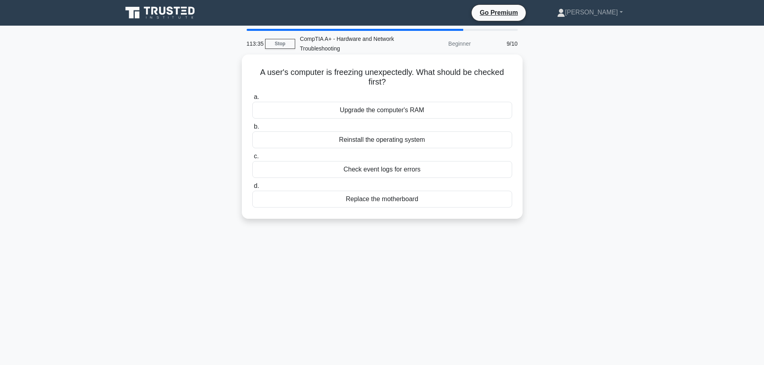
click at [379, 174] on div "Check event logs for errors" at bounding box center [382, 169] width 260 height 17
click at [252, 159] on input "c. Check event logs for errors" at bounding box center [252, 156] width 0 height 5
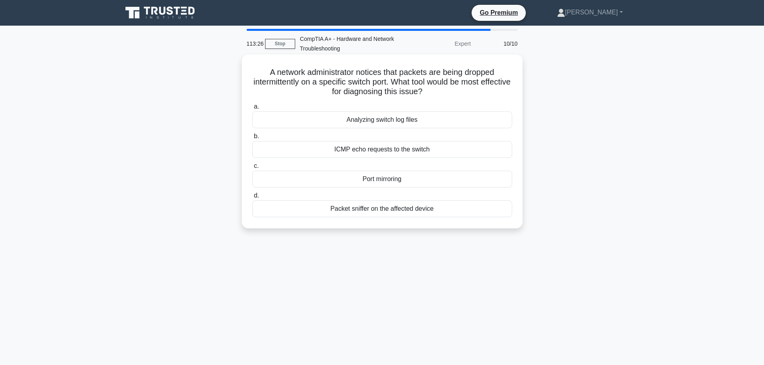
click at [331, 212] on div "Packet sniffer on the affected device" at bounding box center [382, 209] width 260 height 17
click at [252, 199] on input "d. Packet sniffer on the affected device" at bounding box center [252, 195] width 0 height 5
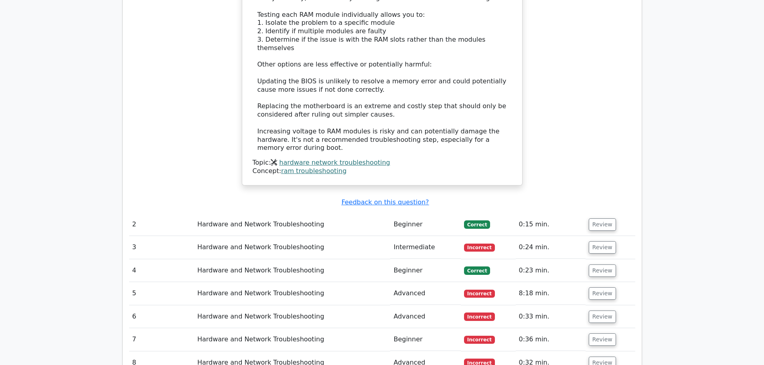
scroll to position [842, 0]
click at [584, 213] on td "0:15 min." at bounding box center [551, 224] width 70 height 23
click at [591, 218] on button "Review" at bounding box center [602, 224] width 27 height 12
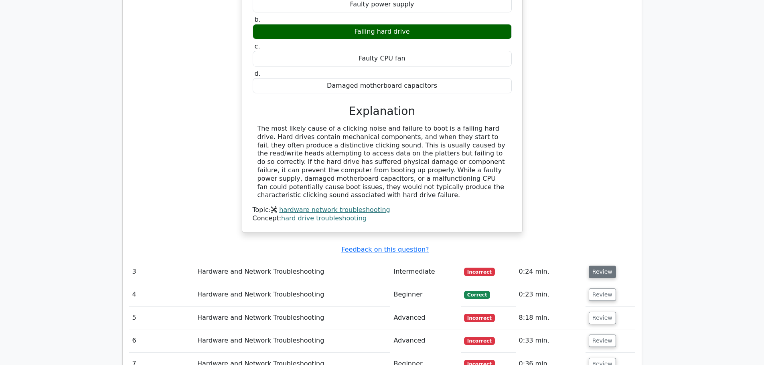
click at [592, 266] on button "Review" at bounding box center [602, 272] width 27 height 12
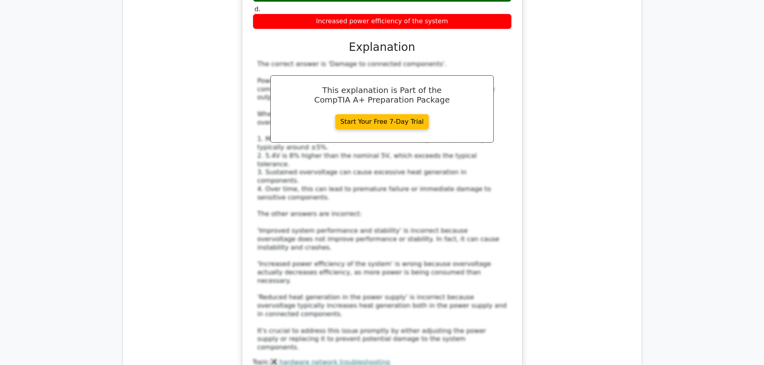
scroll to position [1591, 0]
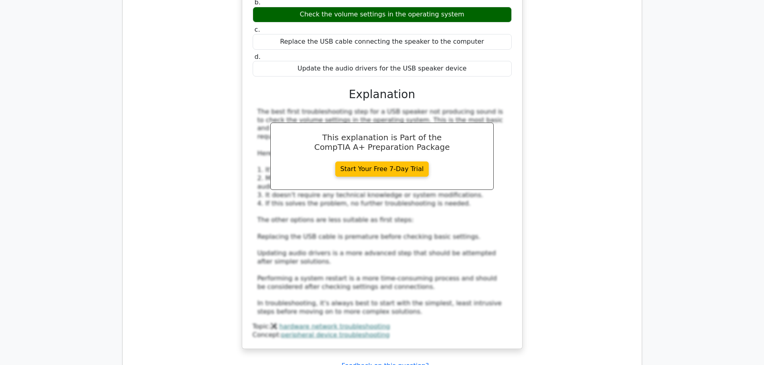
scroll to position [2113, 0]
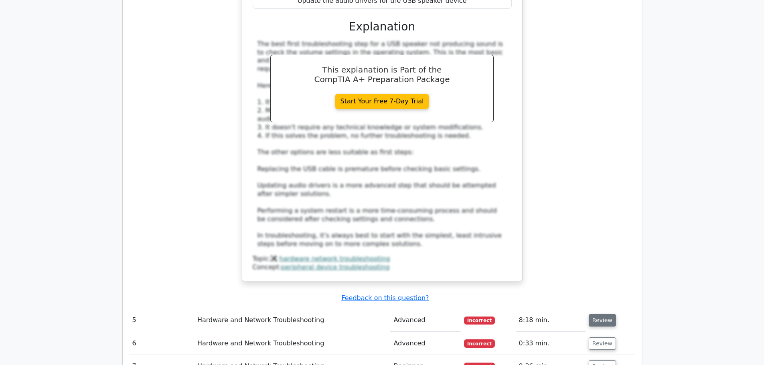
click at [596, 315] on button "Review" at bounding box center [602, 321] width 27 height 12
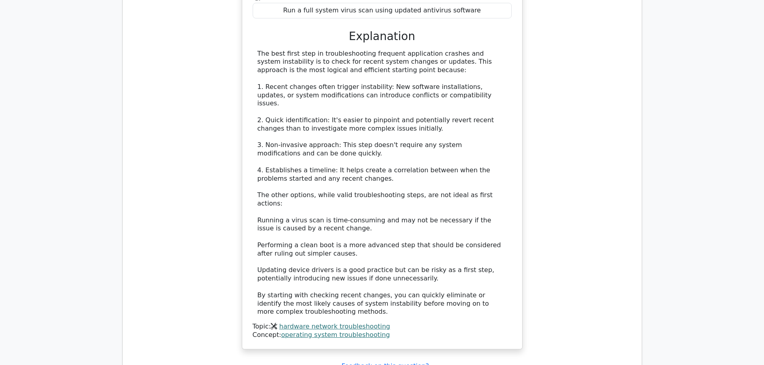
scroll to position [2608, 0]
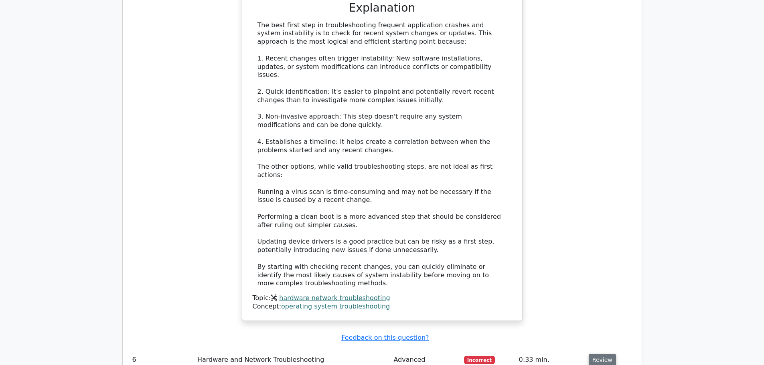
click at [600, 354] on button "Review" at bounding box center [602, 360] width 27 height 12
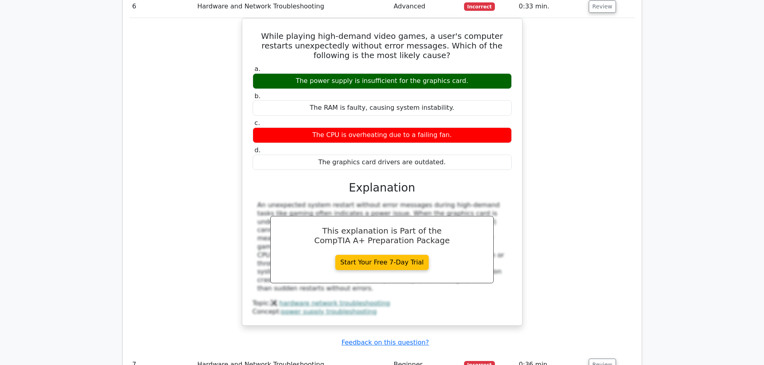
scroll to position [2995, 0]
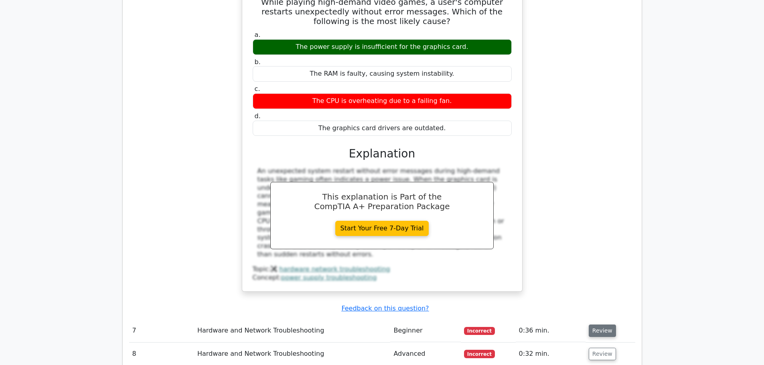
click at [603, 325] on button "Review" at bounding box center [602, 331] width 27 height 12
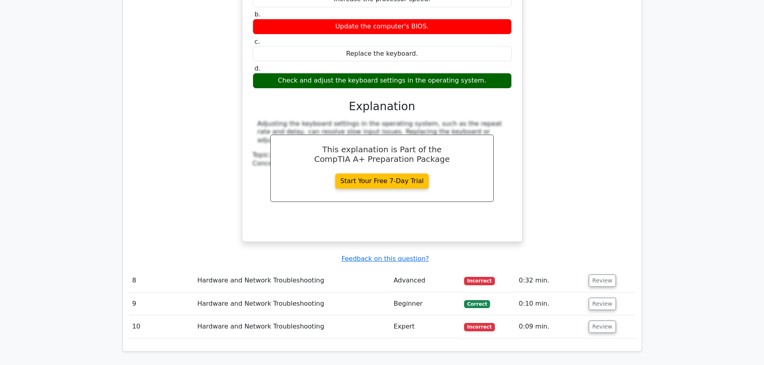
scroll to position [3397, 0]
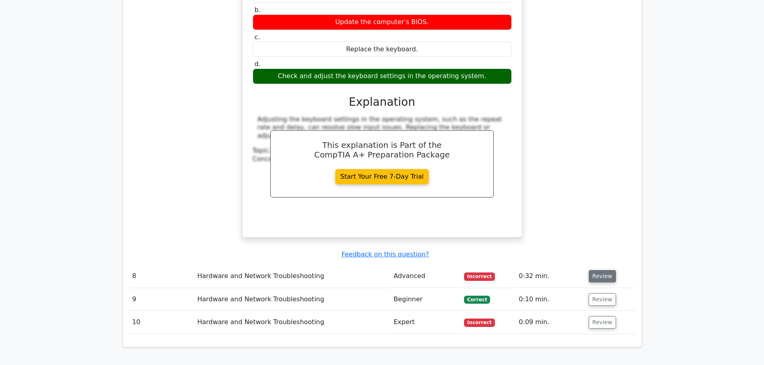
click at [592, 270] on button "Review" at bounding box center [602, 276] width 27 height 12
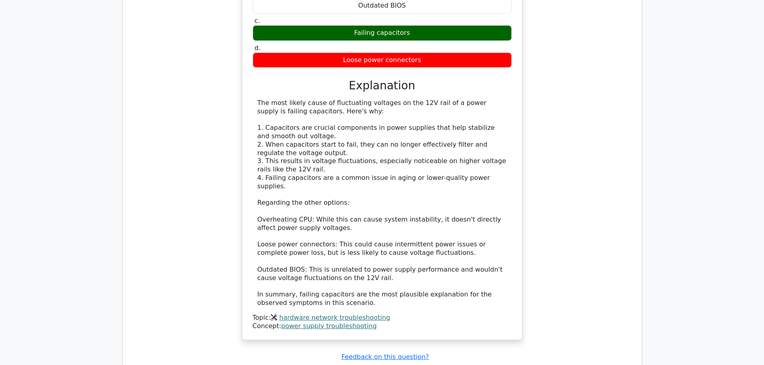
scroll to position [3771, 0]
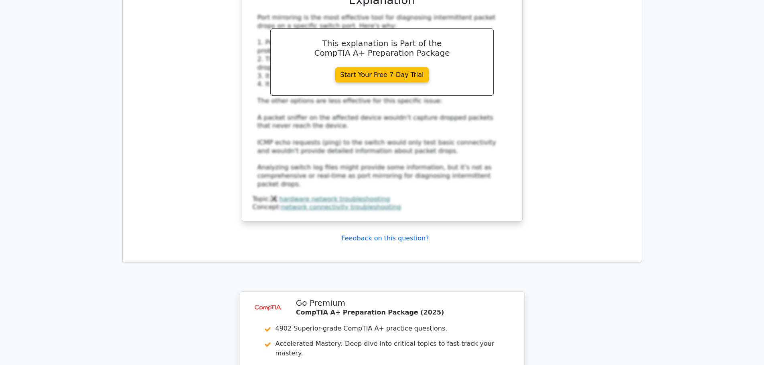
scroll to position [4680, 0]
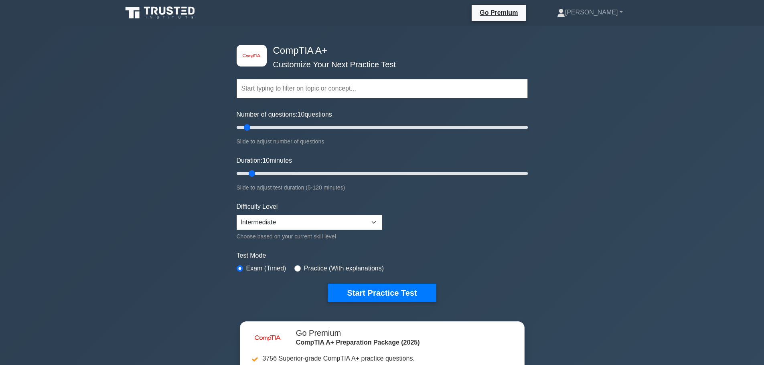
click at [327, 99] on div "Topics Hardware Operating Systems Networking Security Troubleshooting Mobile De…" at bounding box center [382, 78] width 291 height 46
click at [328, 91] on input "text" at bounding box center [382, 88] width 291 height 19
click at [310, 261] on div "Test Mode Exam (Timed) Practice (With explanations)" at bounding box center [382, 262] width 291 height 23
click at [307, 268] on label "Practice (With explanations)" at bounding box center [344, 269] width 80 height 10
click at [298, 268] on input "radio" at bounding box center [297, 269] width 6 height 6
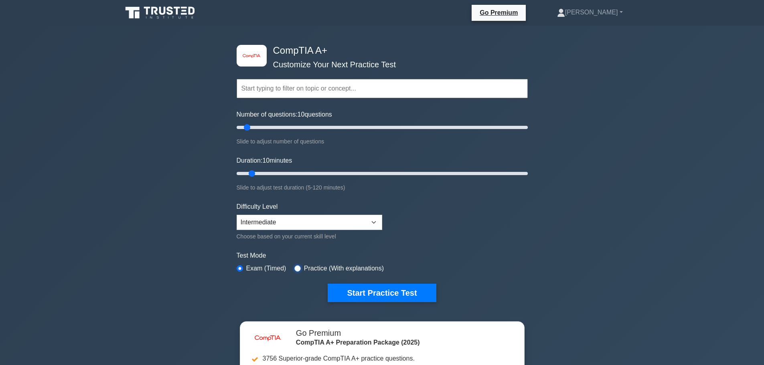
radio input "true"
click at [288, 93] on input "text" at bounding box center [382, 88] width 291 height 19
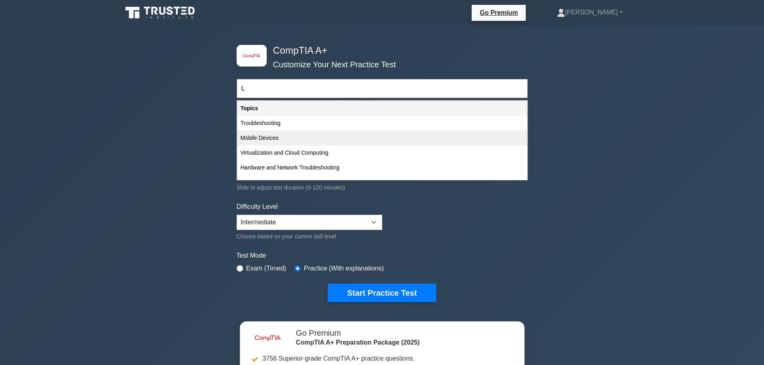
click at [326, 140] on div "Mobile Devices" at bounding box center [382, 138] width 290 height 15
type input "Mobile Devices"
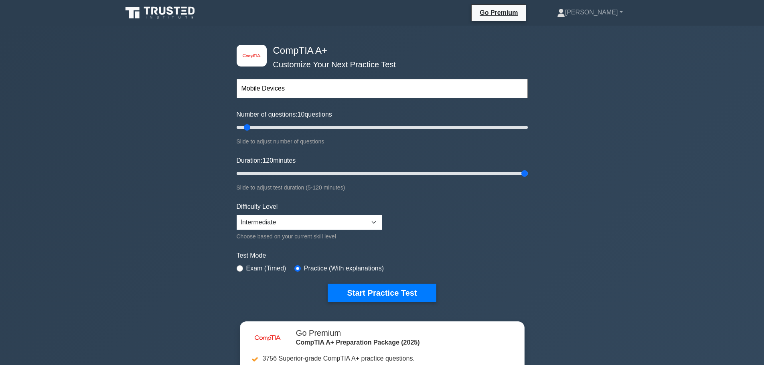
drag, startPoint x: 253, startPoint y: 174, endPoint x: 601, endPoint y: 197, distance: 349.0
type input "120"
click at [528, 179] on input "Duration: 120 minutes" at bounding box center [382, 174] width 291 height 10
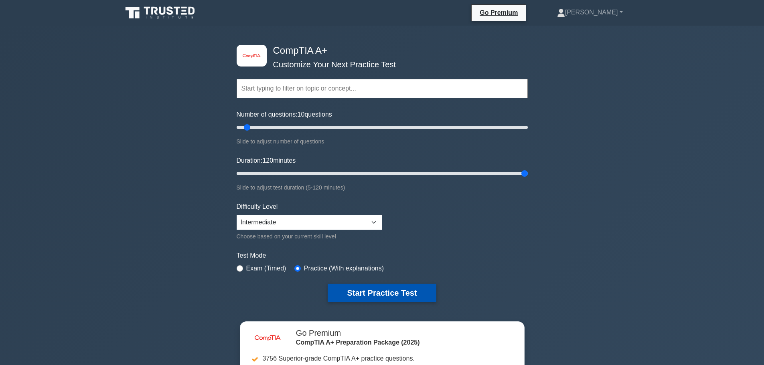
click at [389, 299] on button "Start Practice Test" at bounding box center [382, 293] width 108 height 18
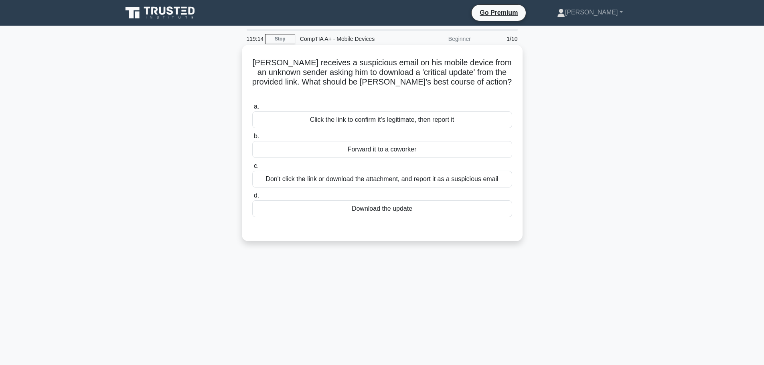
click at [366, 172] on div "Don't click the link or download the attachment, and report it as a suspicious …" at bounding box center [382, 179] width 260 height 17
click at [252, 169] on input "c. Don't click the link or download the attachment, and report it as a suspicio…" at bounding box center [252, 166] width 0 height 5
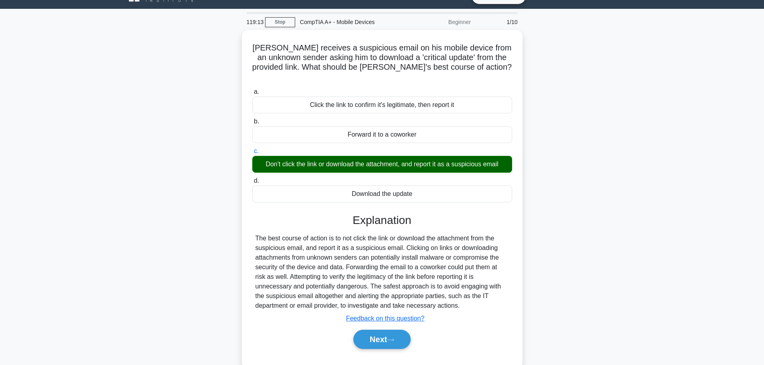
scroll to position [53, 0]
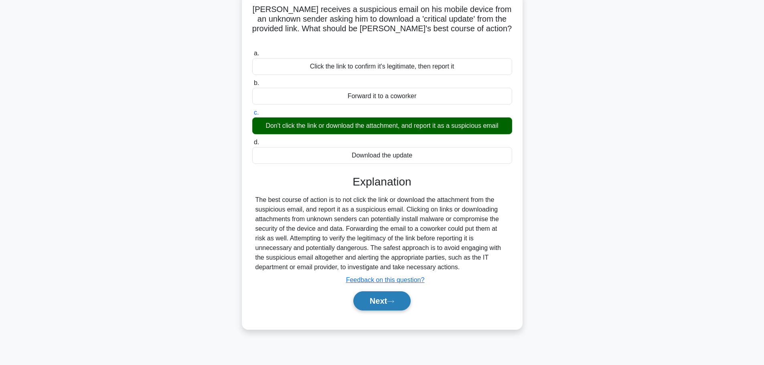
click at [394, 295] on button "Next" at bounding box center [381, 301] width 57 height 19
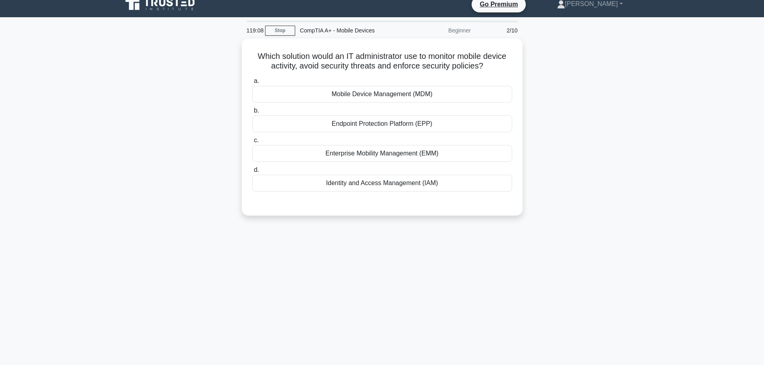
scroll to position [0, 0]
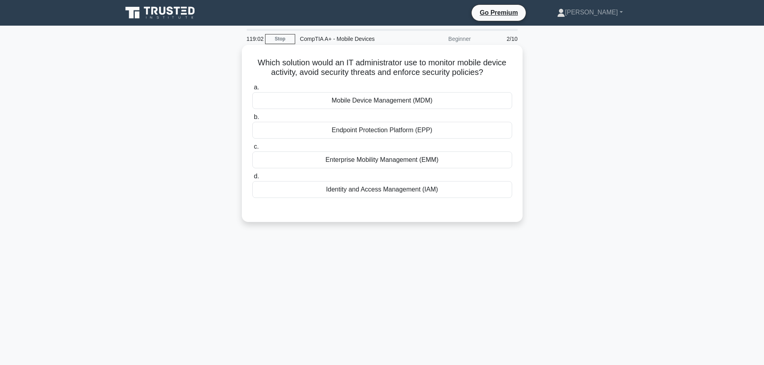
click at [369, 102] on div "Mobile Device Management (MDM)" at bounding box center [382, 100] width 260 height 17
click at [252, 90] on input "a. Mobile Device Management (MDM)" at bounding box center [252, 87] width 0 height 5
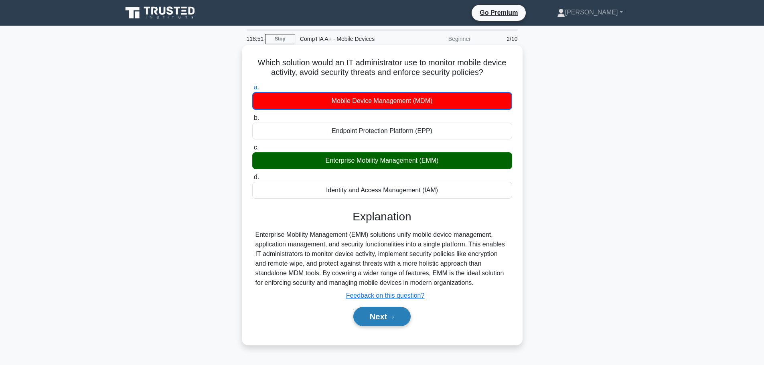
click at [384, 317] on button "Next" at bounding box center [381, 316] width 57 height 19
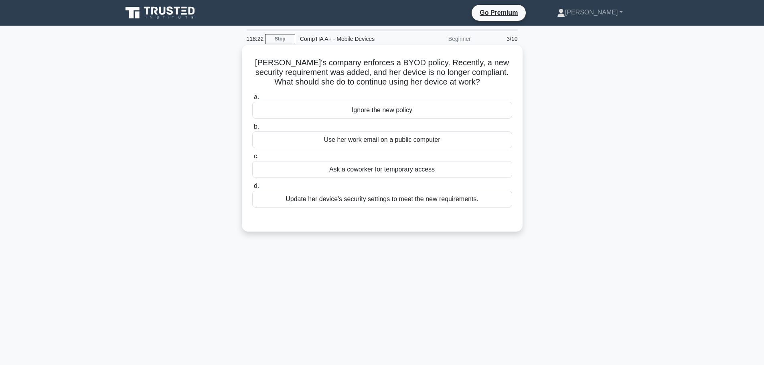
click at [385, 201] on div "Update her device's security settings to meet the new requirements." at bounding box center [382, 199] width 260 height 17
click at [252, 189] on input "d. Update her device's security settings to meet the new requirements." at bounding box center [252, 186] width 0 height 5
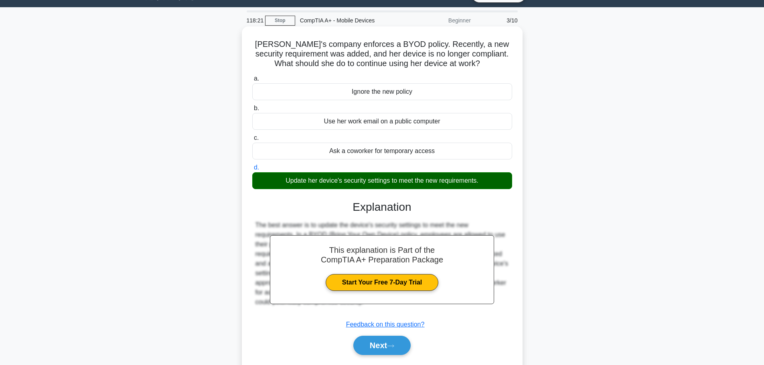
scroll to position [68, 0]
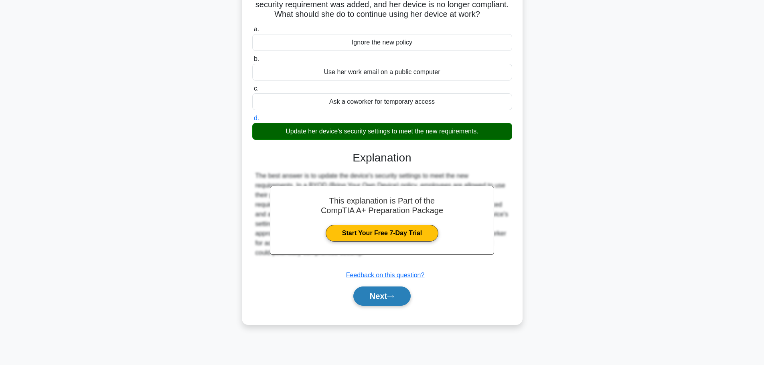
click at [376, 298] on button "Next" at bounding box center [381, 296] width 57 height 19
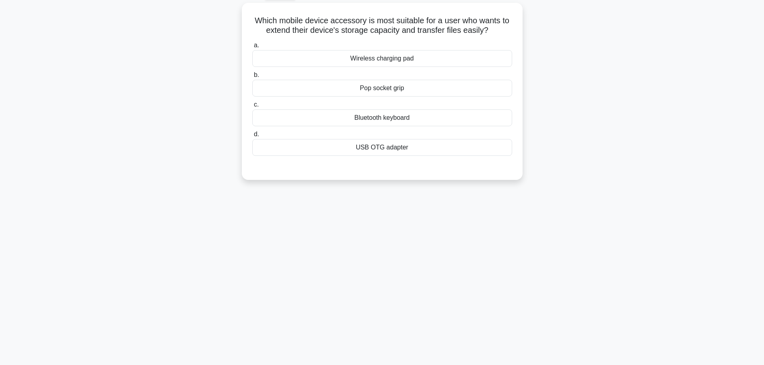
scroll to position [0, 0]
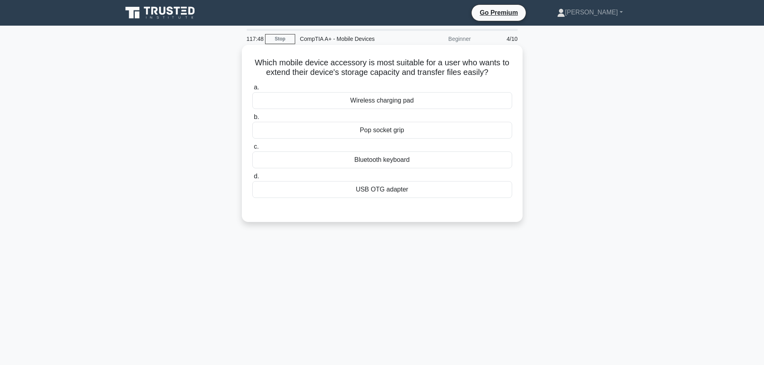
copy div "Pop socket grip"
drag, startPoint x: 409, startPoint y: 132, endPoint x: 621, endPoint y: 127, distance: 212.7
click at [621, 127] on div "Which mobile device accessory is most suitable for a user who wants to extend t…" at bounding box center [383, 140] width 530 height 187
click at [622, 126] on div "Which mobile device accessory is most suitable for a user who wants to extend t…" at bounding box center [383, 140] width 530 height 187
click at [419, 195] on div "USB OTG adapter" at bounding box center [382, 189] width 260 height 17
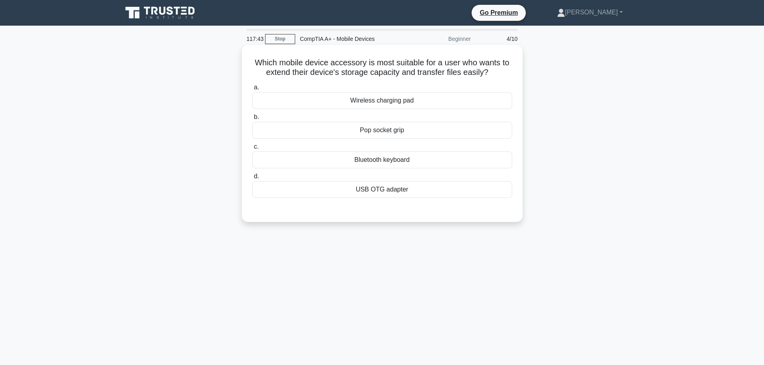
click at [252, 179] on input "d. USB OTG adapter" at bounding box center [252, 176] width 0 height 5
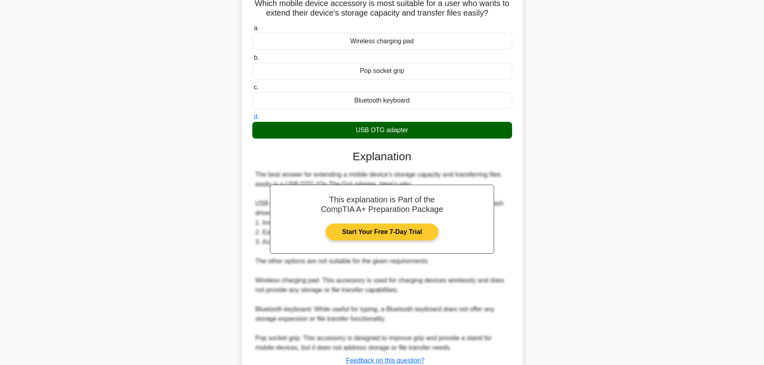
scroll to position [67, 0]
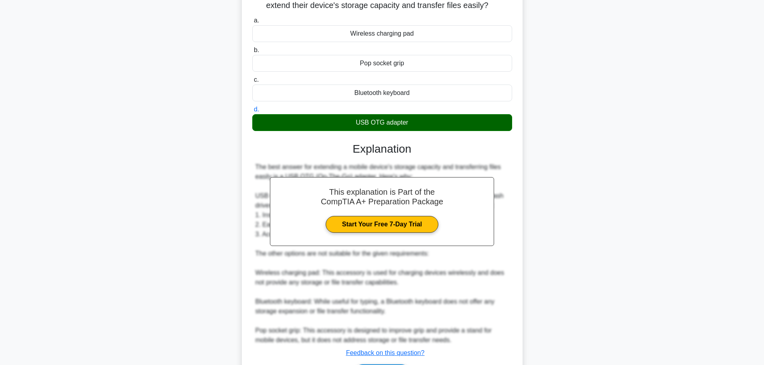
drag, startPoint x: 392, startPoint y: 122, endPoint x: 353, endPoint y: 127, distance: 39.6
click at [353, 127] on div "USB OTG adapter" at bounding box center [382, 122] width 260 height 17
copy div "USB OTG adapter"
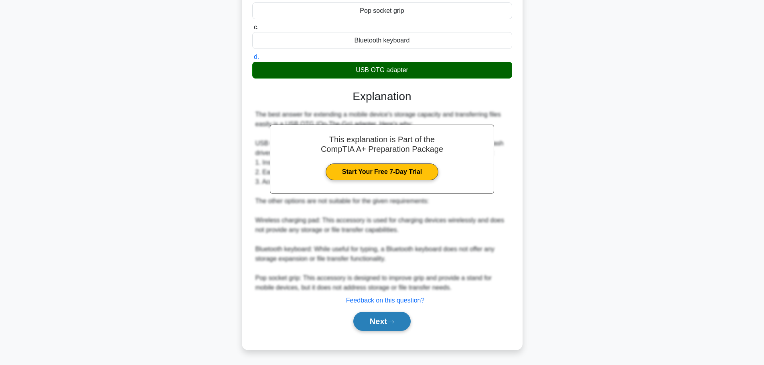
click at [394, 325] on icon at bounding box center [390, 322] width 7 height 4
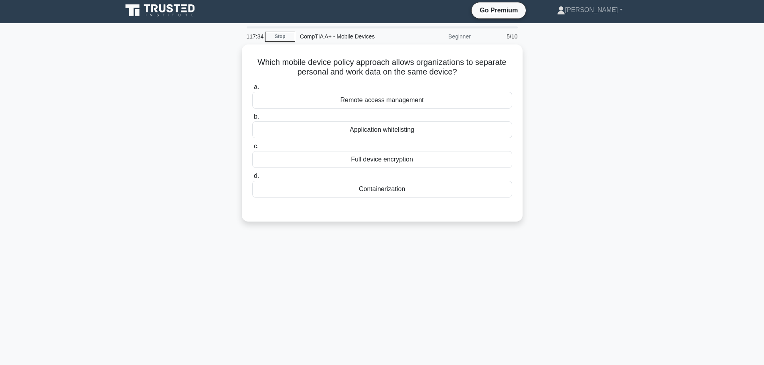
scroll to position [1, 0]
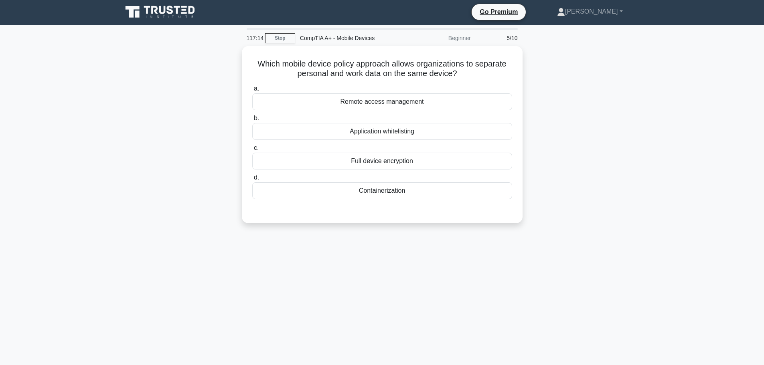
click at [568, 149] on div "Which mobile device policy approach allows organizations to separate personal a…" at bounding box center [383, 139] width 530 height 187
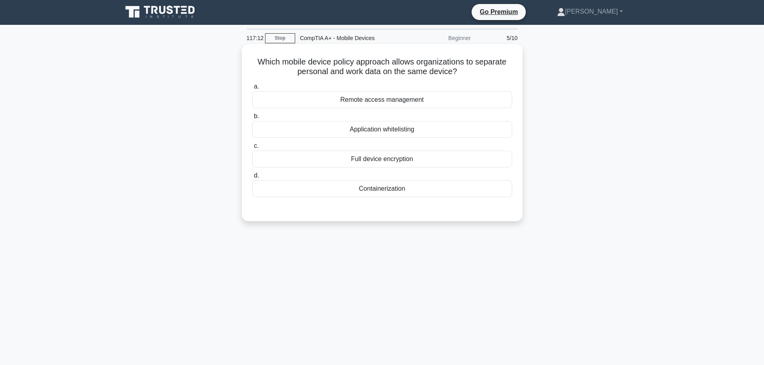
scroll to position [0, 0]
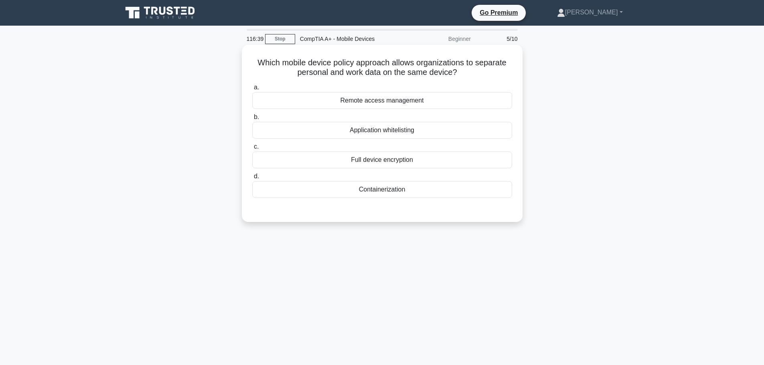
click at [374, 134] on div "Application whitelisting" at bounding box center [382, 130] width 260 height 17
click at [252, 120] on input "b. Application whitelisting" at bounding box center [252, 117] width 0 height 5
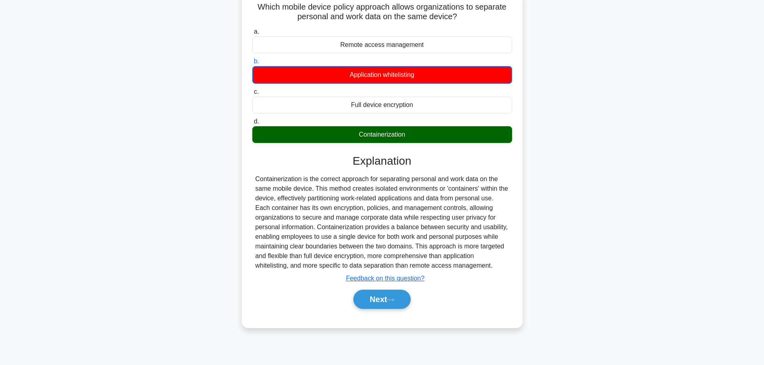
scroll to position [67, 0]
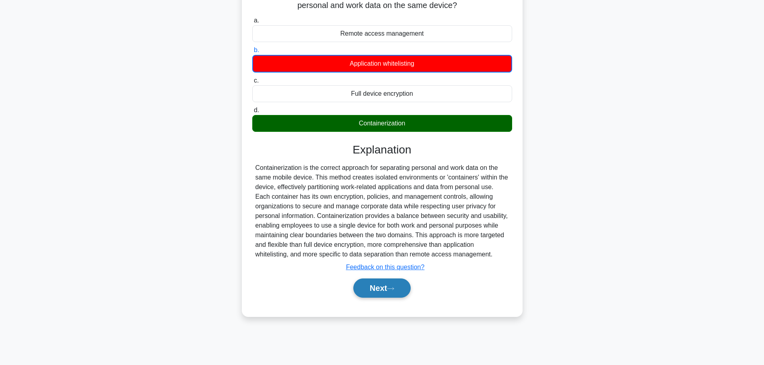
click at [402, 286] on button "Next" at bounding box center [381, 288] width 57 height 19
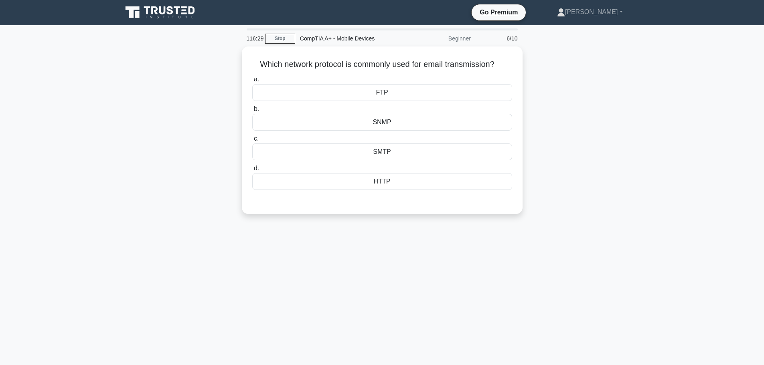
scroll to position [0, 0]
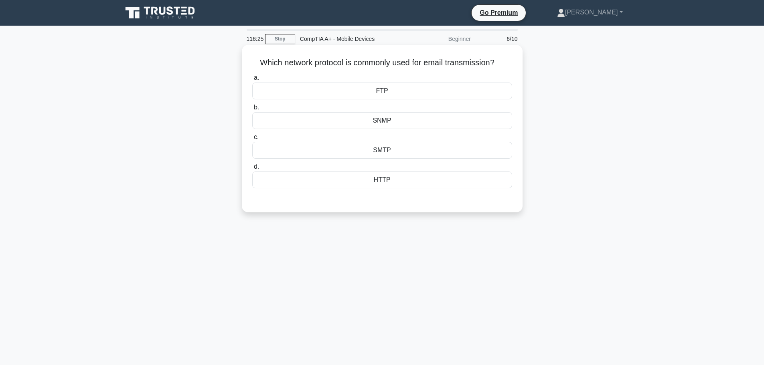
click at [408, 145] on div "SMTP" at bounding box center [382, 150] width 260 height 17
click at [252, 140] on input "c. SMTP" at bounding box center [252, 137] width 0 height 5
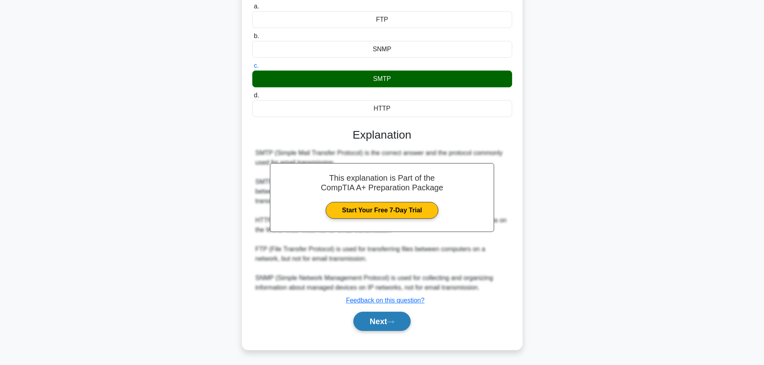
click at [410, 321] on button "Next" at bounding box center [381, 321] width 57 height 19
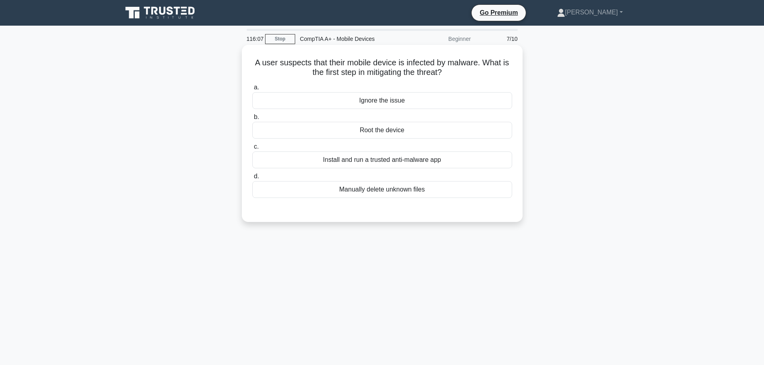
click at [383, 162] on div "Install and run a trusted anti-malware app" at bounding box center [382, 160] width 260 height 17
click at [252, 150] on input "c. Install and run a trusted anti-malware app" at bounding box center [252, 146] width 0 height 5
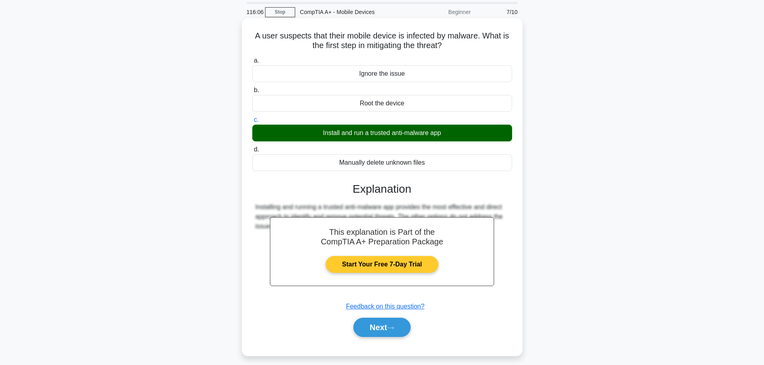
scroll to position [68, 0]
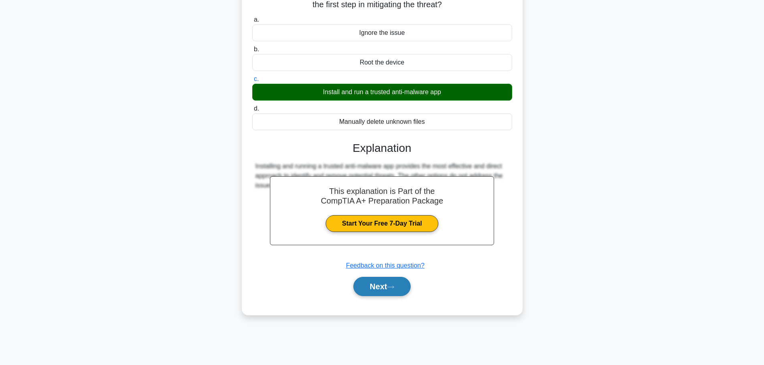
click at [388, 291] on button "Next" at bounding box center [381, 286] width 57 height 19
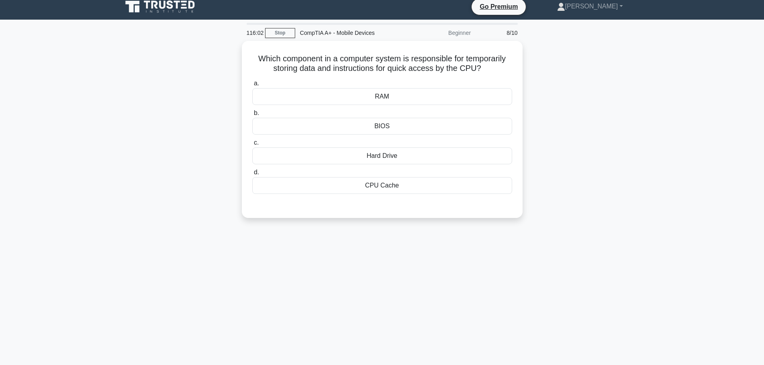
scroll to position [1, 0]
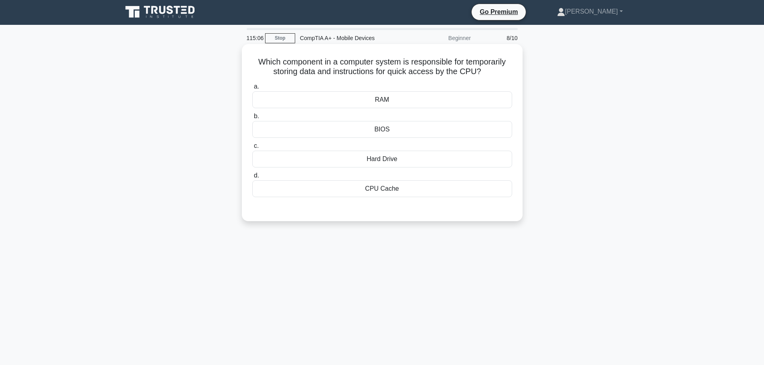
drag, startPoint x: 280, startPoint y: 60, endPoint x: 256, endPoint y: 59, distance: 24.5
click at [256, 59] on h5 "Which component in a computer system is responsible for temporarily storing dat…" at bounding box center [383, 67] width 262 height 20
click at [379, 160] on div "Hard Drive" at bounding box center [382, 159] width 260 height 17
click at [252, 149] on input "c. Hard Drive" at bounding box center [252, 146] width 0 height 5
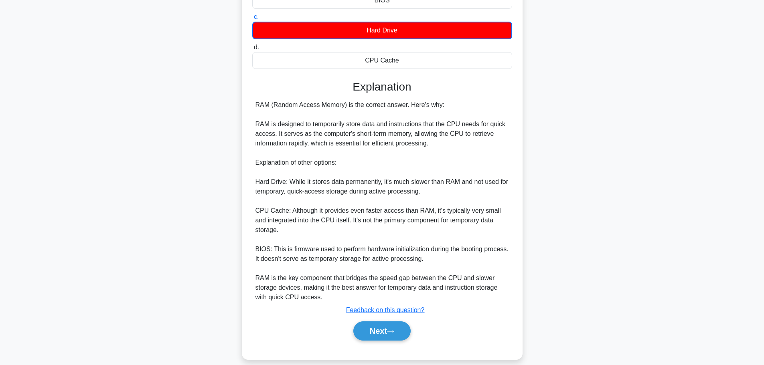
scroll to position [130, 0]
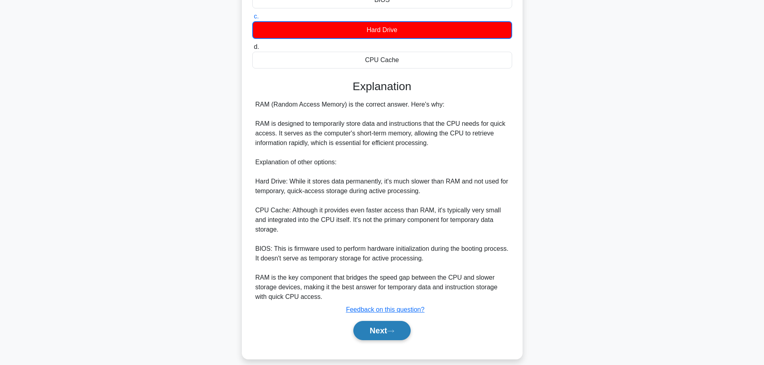
click at [391, 329] on icon at bounding box center [390, 331] width 7 height 4
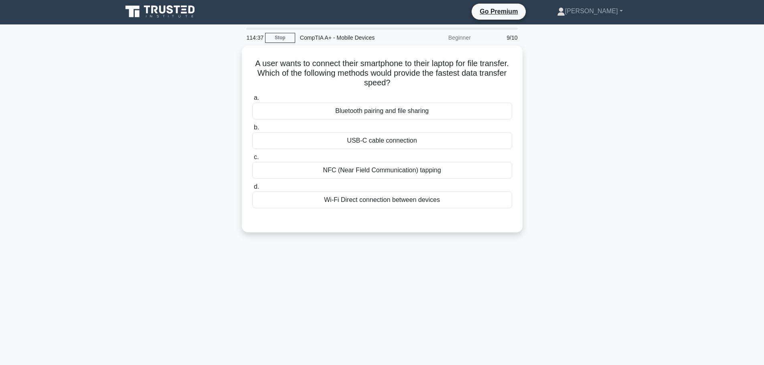
scroll to position [0, 0]
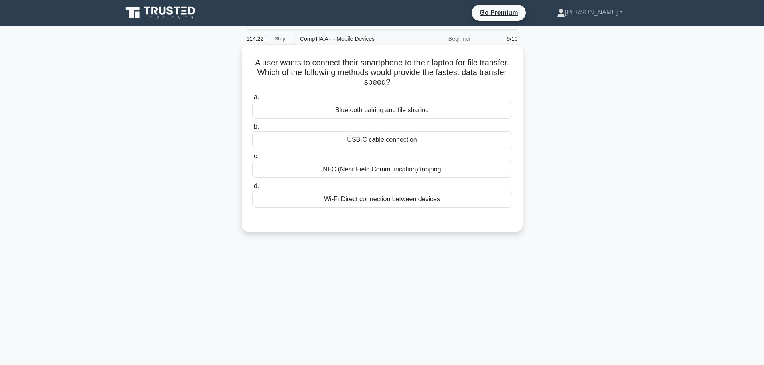
click at [353, 112] on div "Bluetooth pairing and file sharing" at bounding box center [382, 110] width 260 height 17
click at [252, 100] on input "a. Bluetooth pairing and file sharing" at bounding box center [252, 97] width 0 height 5
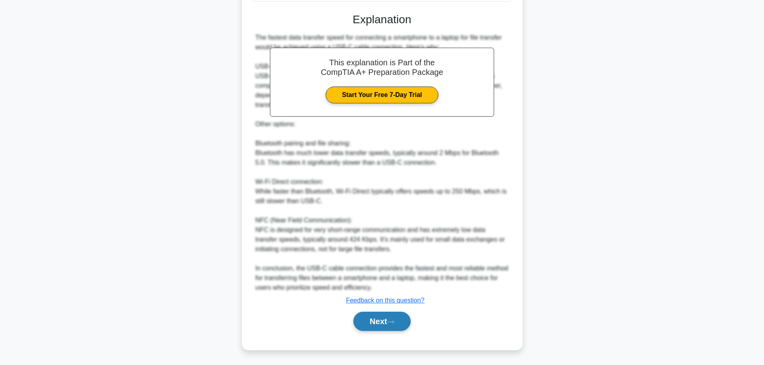
click at [378, 320] on button "Next" at bounding box center [381, 321] width 57 height 19
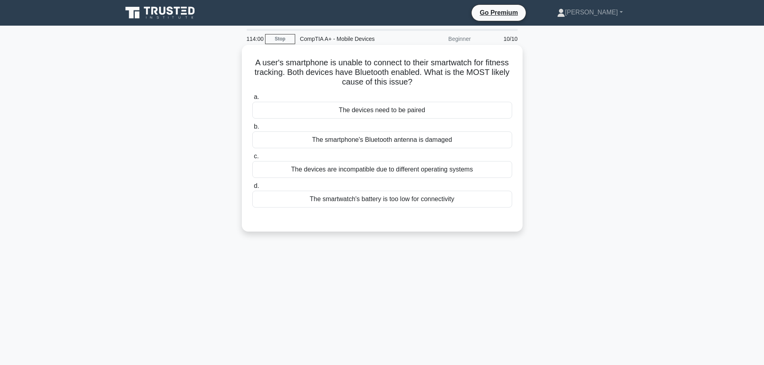
click at [388, 169] on div "The devices are incompatible due to different operating systems" at bounding box center [382, 169] width 260 height 17
click at [252, 159] on input "c. The devices are incompatible due to different operating systems" at bounding box center [252, 156] width 0 height 5
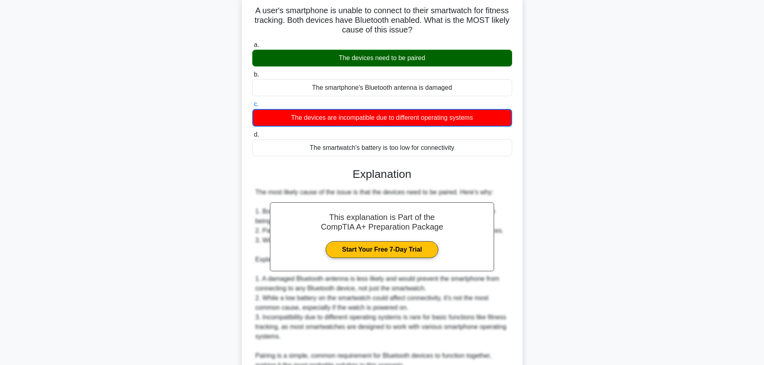
scroll to position [120, 0]
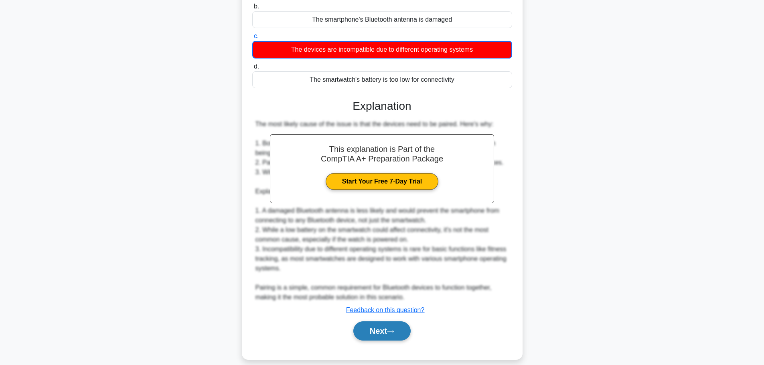
click at [399, 337] on button "Next" at bounding box center [381, 331] width 57 height 19
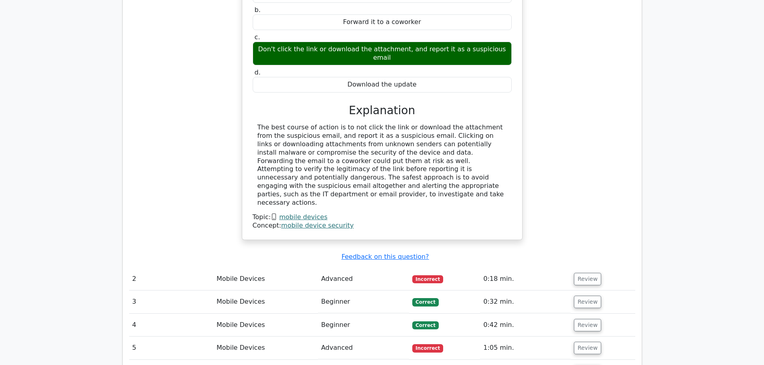
scroll to position [1135, 0]
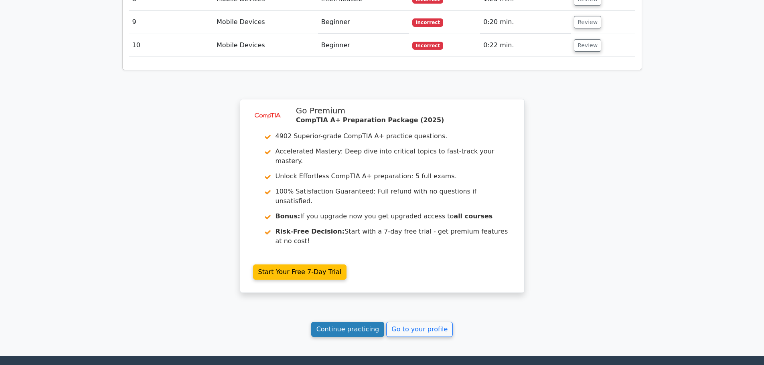
click at [377, 322] on link "Continue practicing" at bounding box center [347, 329] width 73 height 15
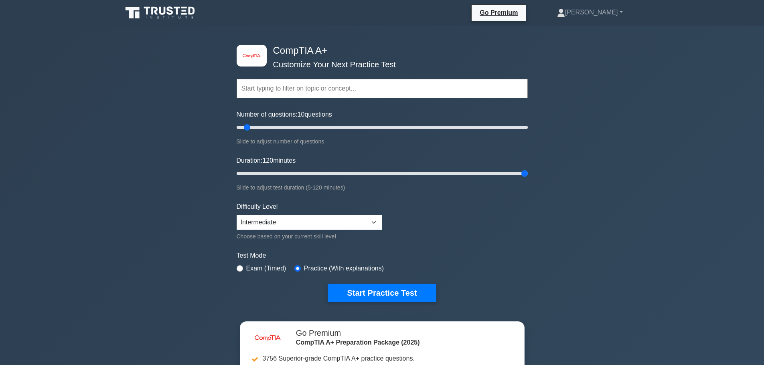
drag, startPoint x: 252, startPoint y: 173, endPoint x: 610, endPoint y: 158, distance: 358.2
type input "120"
click at [528, 169] on input "Duration: 120 minutes" at bounding box center [382, 174] width 291 height 10
click at [309, 95] on input "text" at bounding box center [382, 88] width 291 height 19
click at [318, 90] on input "text" at bounding box center [382, 88] width 291 height 19
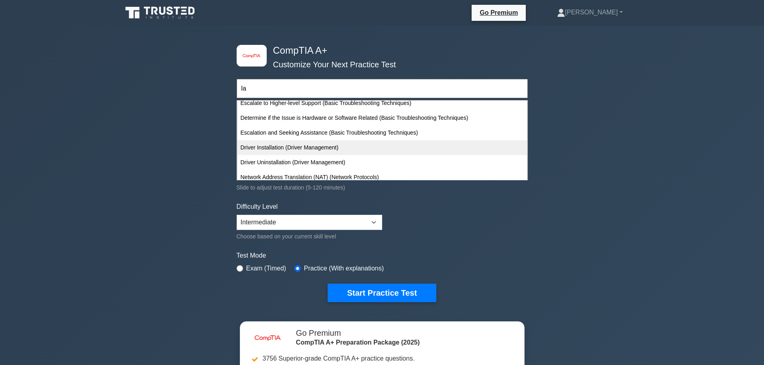
scroll to position [457, 0]
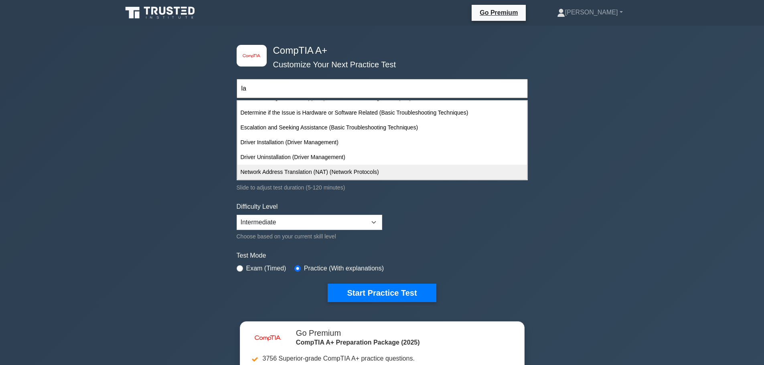
click at [313, 176] on div "Network Address Translation (NAT) (Network Protocols)" at bounding box center [382, 172] width 290 height 15
type input "Network Address Translation (NAT) (Network Protocols)"
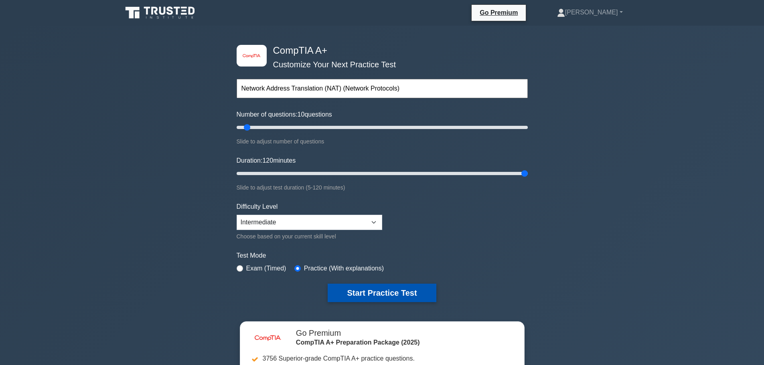
click at [404, 301] on button "Start Practice Test" at bounding box center [382, 293] width 108 height 18
